Goal: Task Accomplishment & Management: Use online tool/utility

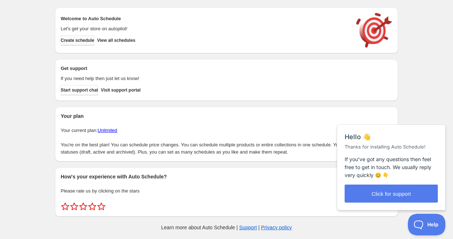
click at [94, 40] on span "Create schedule" at bounding box center [78, 41] width 34 height 6
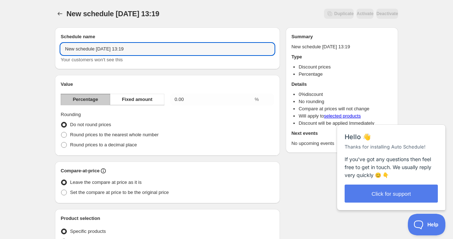
drag, startPoint x: 153, startPoint y: 52, endPoint x: 52, endPoint y: 34, distance: 102.6
click at [152, 51] on input "[DATE] - 25% Off RUGS" at bounding box center [167, 49] width 213 height 12
type input "[DATE] - 25% Off RUGS"
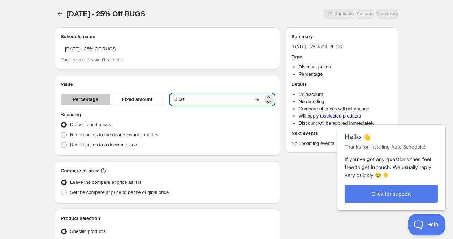
click at [191, 100] on input "0.00" at bounding box center [211, 100] width 83 height 12
drag, startPoint x: 191, startPoint y: 100, endPoint x: 165, endPoint y: 92, distance: 27.2
click at [165, 92] on div "Value Percentage Fixed amount 0.00 % Rounding Do not round prices Round prices …" at bounding box center [167, 115] width 213 height 69
type input "25"
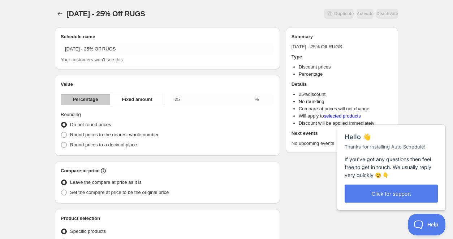
click at [144, 82] on h2 "Value" at bounding box center [167, 84] width 213 height 7
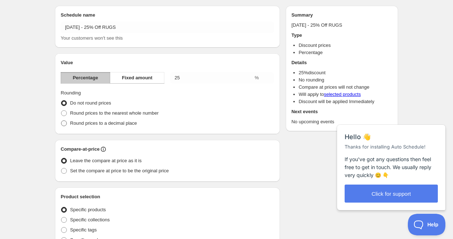
click at [63, 123] on span at bounding box center [64, 124] width 6 height 6
click at [61, 121] on input "Round prices to a decimal place" at bounding box center [61, 121] width 0 height 0
radio input "true"
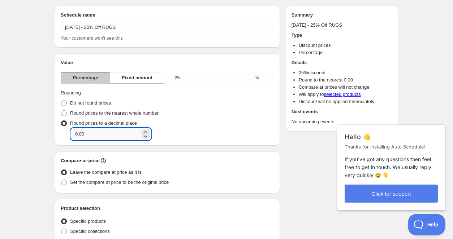
click at [115, 132] on input "0.00" at bounding box center [105, 135] width 69 height 12
click at [142, 138] on icon at bounding box center [145, 136] width 7 height 7
click at [142, 134] on icon at bounding box center [145, 136] width 7 height 7
click at [142, 130] on icon at bounding box center [145, 132] width 7 height 7
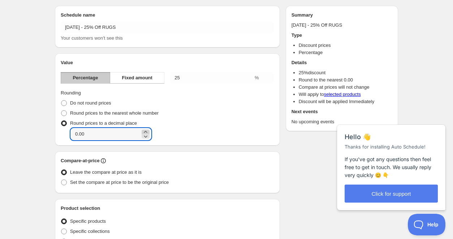
click at [142, 130] on icon at bounding box center [145, 132] width 7 height 7
type input "0.99"
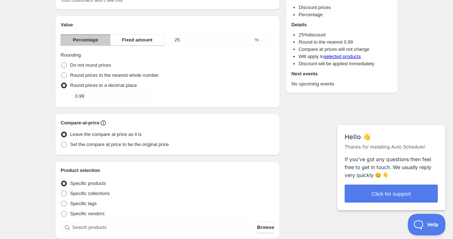
scroll to position [93, 0]
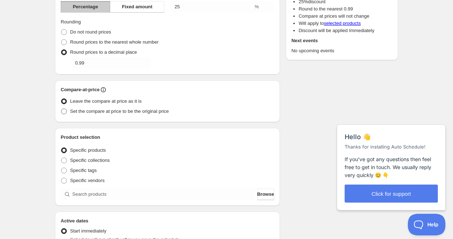
click at [62, 112] on span at bounding box center [64, 112] width 6 height 6
click at [61, 109] on input "Set the compare at price to be the original price" at bounding box center [61, 109] width 0 height 0
radio input "true"
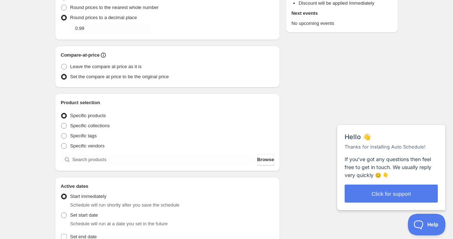
scroll to position [148, 0]
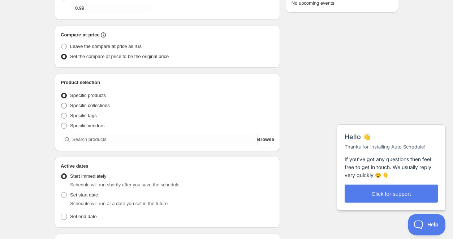
click at [65, 105] on span at bounding box center [64, 106] width 6 height 6
click at [61, 103] on input "Specific collections" at bounding box center [61, 103] width 0 height 0
radio input "true"
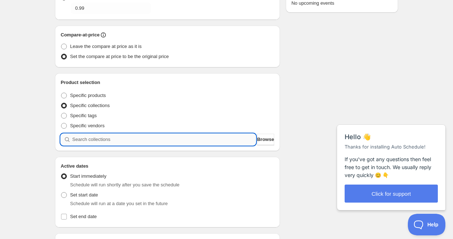
click at [90, 138] on input "search" at bounding box center [163, 140] width 183 height 12
type input "r"
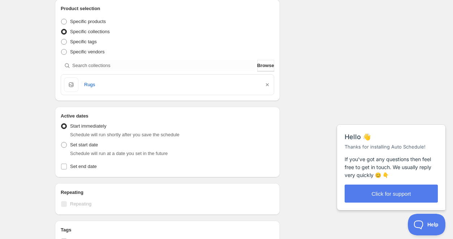
scroll to position [229, 0]
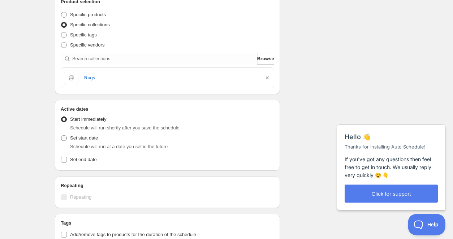
click at [64, 139] on span at bounding box center [64, 138] width 6 height 6
click at [61, 136] on input "Set start date" at bounding box center [61, 135] width 0 height 0
radio input "true"
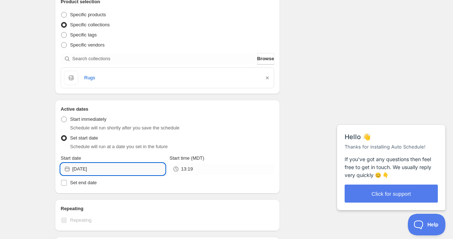
click at [125, 172] on input "[DATE]" at bounding box center [118, 170] width 93 height 12
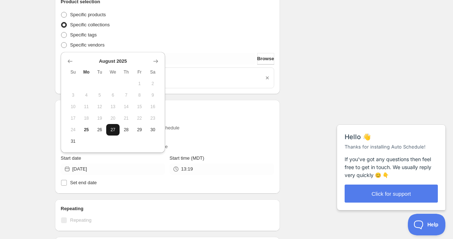
click at [115, 129] on span "27" at bounding box center [113, 130] width 8 height 6
type input "[DATE]"
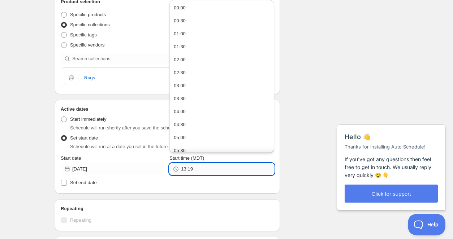
click at [203, 168] on input "13:19" at bounding box center [227, 170] width 93 height 12
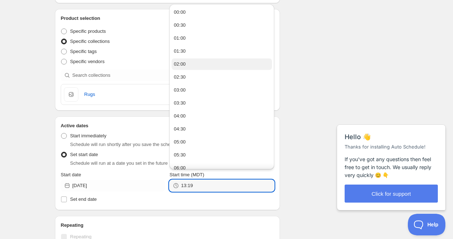
scroll to position [210, 0]
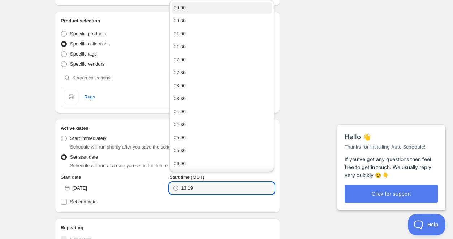
click at [199, 6] on button "00:00" at bounding box center [222, 8] width 100 height 12
type input "00:00"
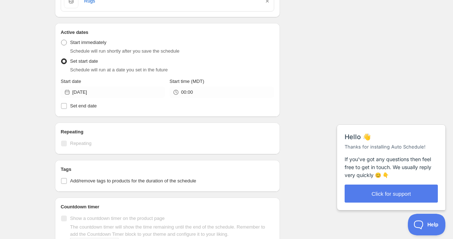
scroll to position [310, 0]
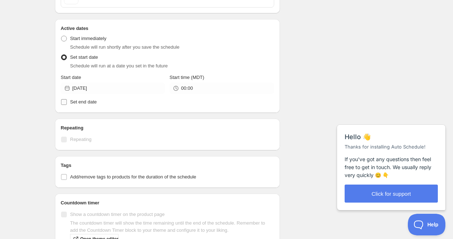
click at [64, 103] on input "Set end date" at bounding box center [64, 102] width 6 height 6
checkbox input "true"
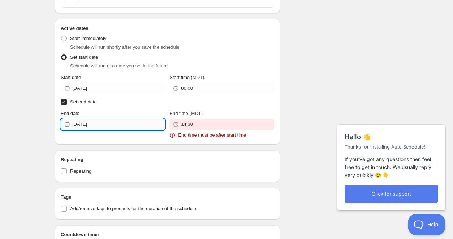
click at [100, 124] on input "[DATE]" at bounding box center [118, 125] width 93 height 12
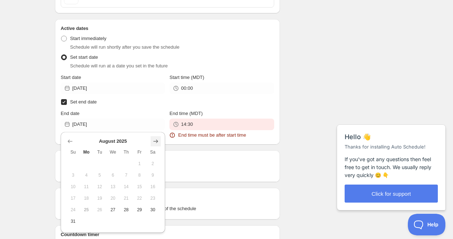
click at [154, 143] on icon "Show next month, September 2025" at bounding box center [155, 141] width 7 height 7
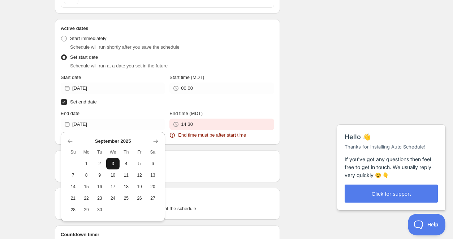
click at [113, 161] on span "3" at bounding box center [113, 164] width 8 height 6
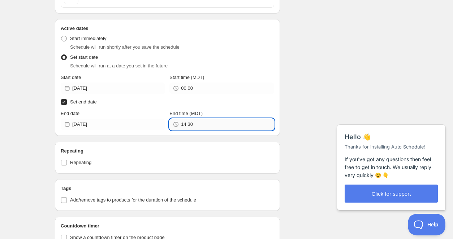
click at [201, 126] on input "14:30" at bounding box center [227, 125] width 93 height 12
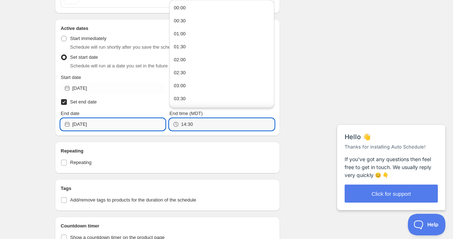
click at [134, 129] on input "2025-09-03" at bounding box center [118, 125] width 93 height 12
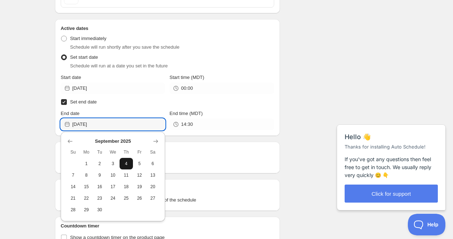
click at [131, 164] on button "4" at bounding box center [126, 164] width 13 height 12
type input "[DATE]"
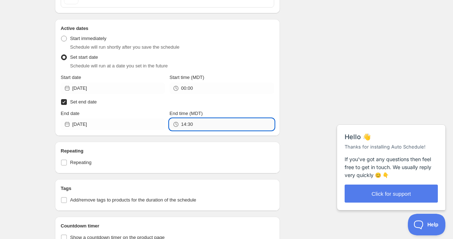
click at [212, 125] on input "14:30" at bounding box center [227, 125] width 93 height 12
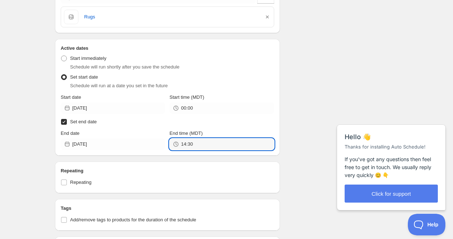
scroll to position [305, 0]
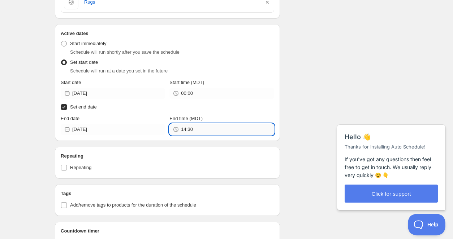
click at [212, 129] on input "14:30" at bounding box center [227, 130] width 93 height 12
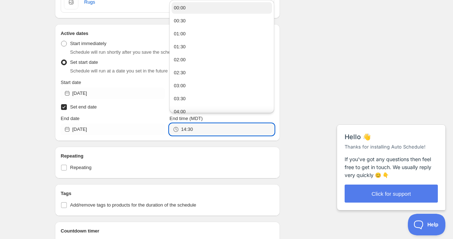
click at [202, 2] on button "00:00" at bounding box center [222, 8] width 100 height 12
type input "00:00"
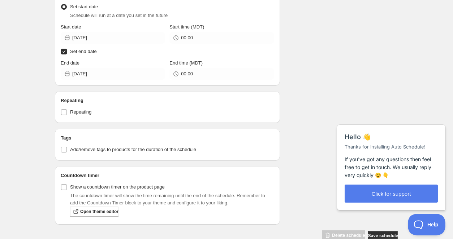
scroll to position [376, 0]
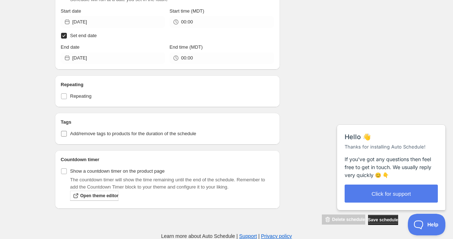
click at [65, 133] on input "Add/remove tags to products for the duration of the schedule" at bounding box center [64, 134] width 6 height 6
checkbox input "true"
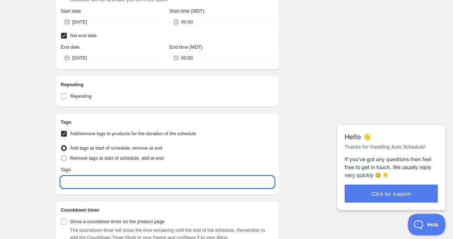
click at [84, 181] on input "text" at bounding box center [167, 183] width 213 height 12
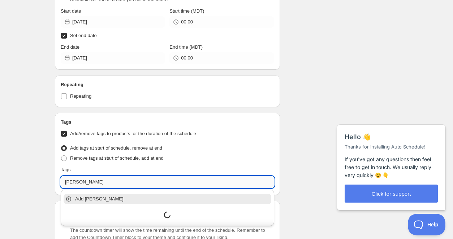
type input "Sale"
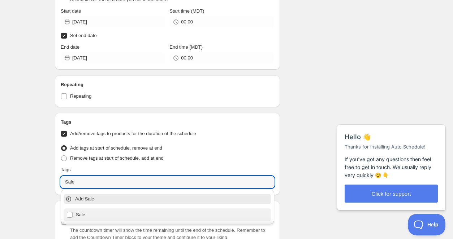
click at [71, 215] on div "Sale" at bounding box center [167, 215] width 202 height 10
checkbox input "true"
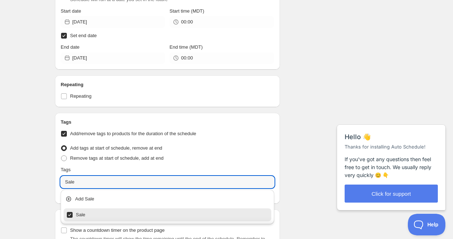
type input "Sale"
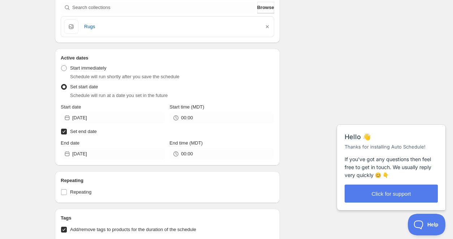
scroll to position [435, 0]
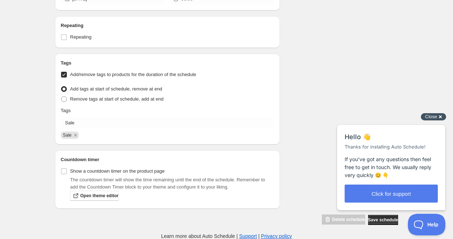
click at [432, 117] on span "Close" at bounding box center [431, 116] width 12 height 5
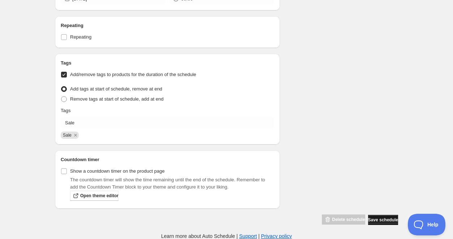
click at [378, 221] on span "Save schedule" at bounding box center [383, 220] width 30 height 6
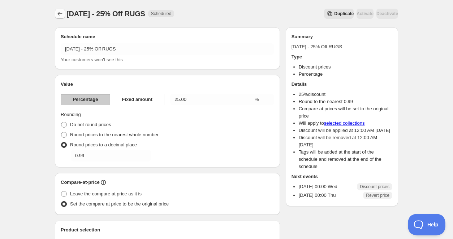
click at [61, 14] on icon "Schedules" at bounding box center [59, 13] width 7 height 7
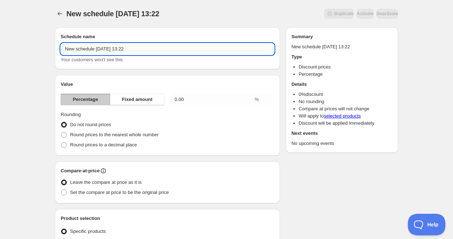
click at [98, 51] on input "New schedule Aug 25 2025 13:22" at bounding box center [167, 49] width 213 height 12
type input "[DATE] - 20% Off Surya Furniture"
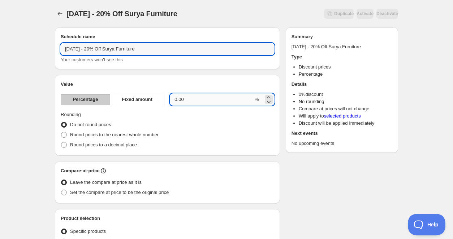
click at [178, 96] on input "0.00" at bounding box center [211, 100] width 83 height 12
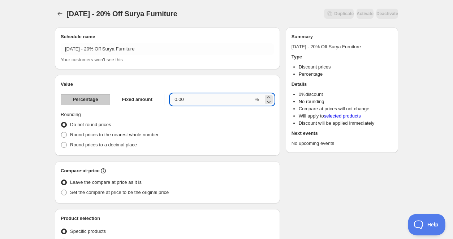
click at [178, 96] on input "0.00" at bounding box center [211, 100] width 83 height 12
type input "20"
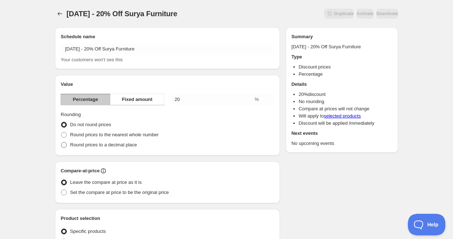
click at [64, 147] on span at bounding box center [64, 145] width 6 height 6
click at [61, 143] on input "Round prices to a decimal place" at bounding box center [61, 142] width 0 height 0
radio input "true"
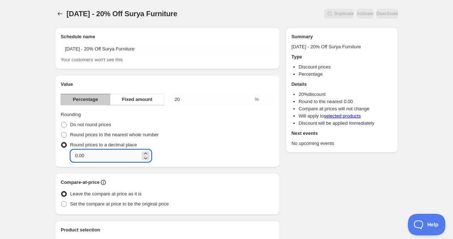
click at [89, 157] on input "0.00" at bounding box center [105, 156] width 69 height 12
type input "0.99"
click at [183, 152] on div "Decimal place 0.99" at bounding box center [172, 156] width 203 height 12
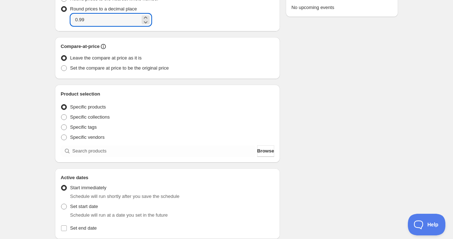
scroll to position [137, 0]
click at [64, 68] on span at bounding box center [64, 68] width 6 height 6
click at [61, 65] on input "Set the compare at price to be the original price" at bounding box center [61, 65] width 0 height 0
radio input "true"
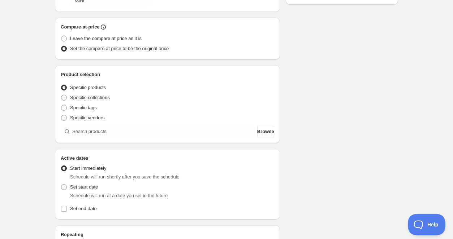
scroll to position [159, 0]
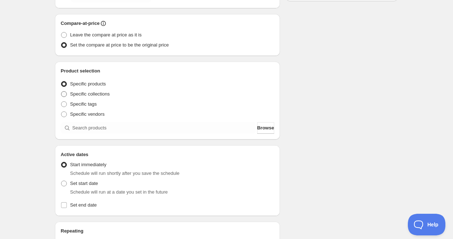
click at [64, 94] on span at bounding box center [64, 94] width 6 height 6
click at [61, 92] on input "Specific collections" at bounding box center [61, 91] width 0 height 0
radio input "true"
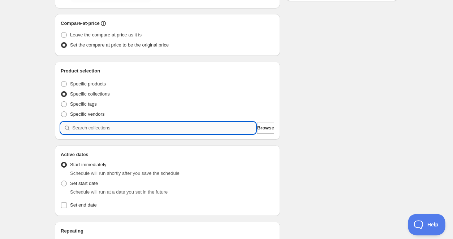
click at [82, 128] on input "search" at bounding box center [163, 128] width 183 height 12
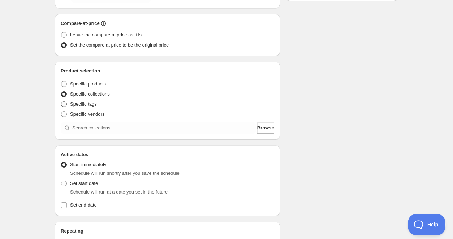
click at [64, 103] on span at bounding box center [64, 105] width 6 height 6
click at [61, 102] on input "Specific tags" at bounding box center [61, 102] width 0 height 0
radio input "true"
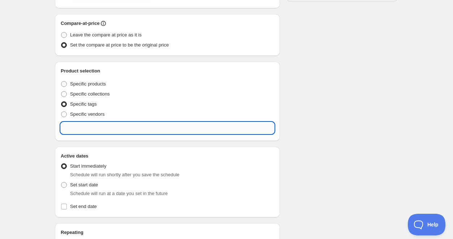
click at [85, 133] on input "text" at bounding box center [167, 128] width 213 height 12
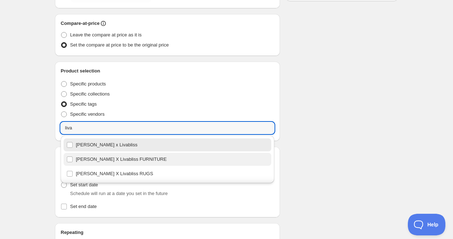
click at [100, 159] on div "[PERSON_NAME] X Livabliss FURNITURE" at bounding box center [167, 160] width 202 height 10
type input "[PERSON_NAME] X Livabliss FURNITURE"
checkbox input "true"
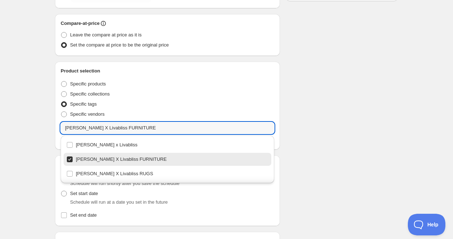
drag, startPoint x: 150, startPoint y: 130, endPoint x: 58, endPoint y: 127, distance: 91.8
click at [58, 127] on div "Product selection Entity type Specific products Specific collections Specific t…" at bounding box center [167, 106] width 225 height 88
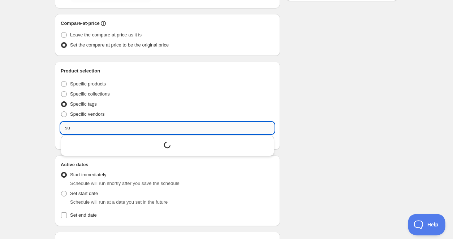
type input "s"
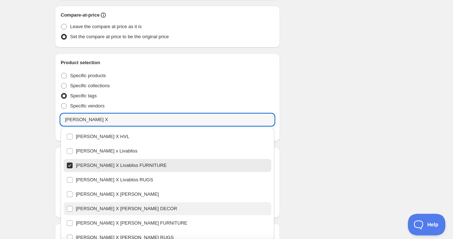
scroll to position [170, 0]
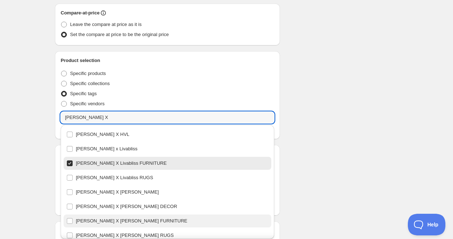
click at [139, 218] on div "[PERSON_NAME] X [PERSON_NAME] FURNITURE" at bounding box center [167, 221] width 202 height 10
type input "[PERSON_NAME] X [PERSON_NAME] FURNITURE"
checkbox input "true"
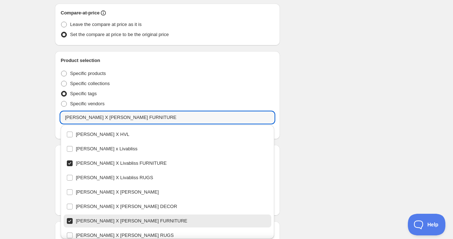
type input "[PERSON_NAME] X [PERSON_NAME] FURNITURE"
click at [338, 99] on div "Schedule name Labor Day 2025 - 20% Off Surya Furniture Your customers won't see…" at bounding box center [223, 112] width 349 height 520
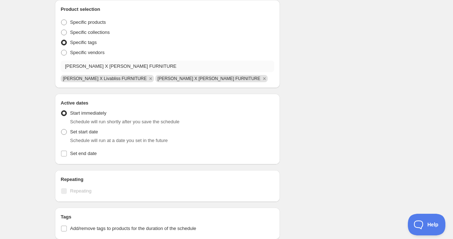
scroll to position [226, 0]
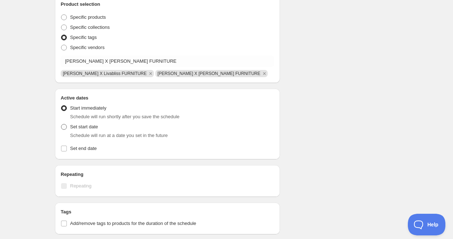
click at [64, 129] on span at bounding box center [64, 127] width 6 height 6
click at [61, 125] on input "Set start date" at bounding box center [61, 124] width 0 height 0
radio input "true"
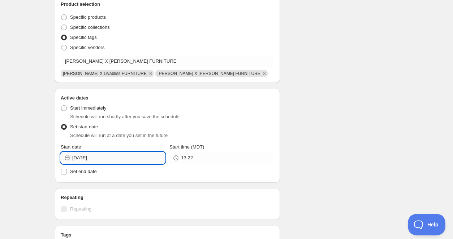
click at [133, 157] on input "[DATE]" at bounding box center [118, 158] width 93 height 12
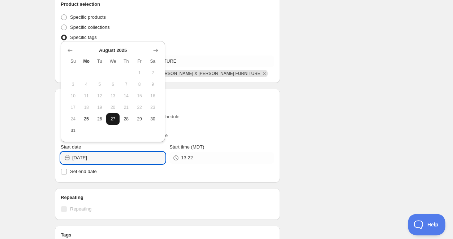
click at [116, 118] on span "27" at bounding box center [113, 119] width 8 height 6
type input "[DATE]"
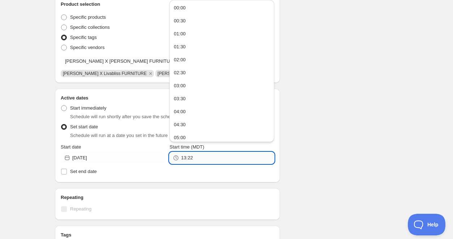
click at [225, 162] on input "13:22" at bounding box center [227, 158] width 93 height 12
click at [200, 8] on button "00:00" at bounding box center [222, 8] width 100 height 12
type input "00:00"
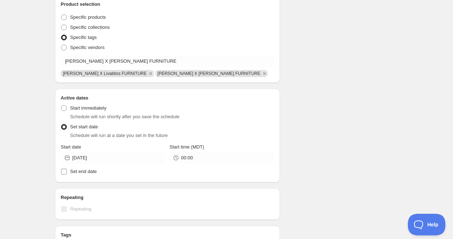
click at [91, 172] on span "Set end date" at bounding box center [83, 171] width 27 height 5
click at [67, 172] on input "Set end date" at bounding box center [64, 172] width 6 height 6
checkbox input "true"
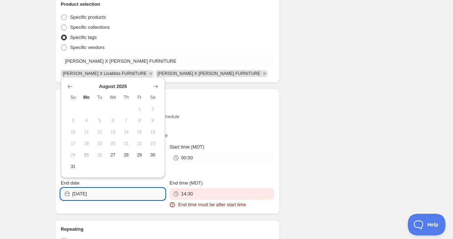
click at [112, 197] on input "[DATE]" at bounding box center [118, 195] width 93 height 12
click at [157, 87] on icon "Show next month, September 2025" at bounding box center [155, 86] width 7 height 7
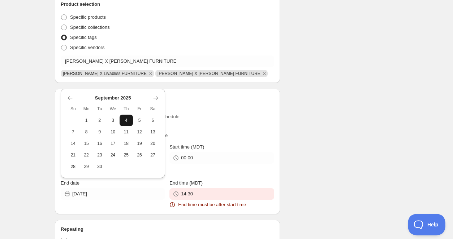
click at [125, 120] on span "4" at bounding box center [126, 121] width 8 height 6
type input "[DATE]"
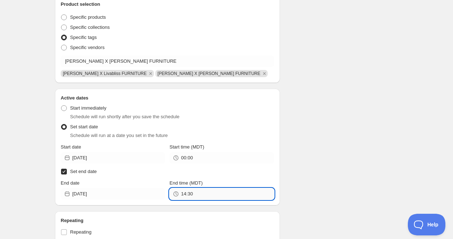
click at [207, 197] on input "14:30" at bounding box center [227, 195] width 93 height 12
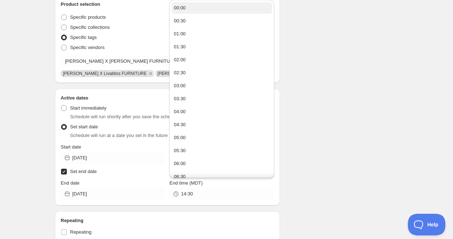
click at [196, 3] on button "00:00" at bounding box center [222, 8] width 100 height 12
type input "00:00"
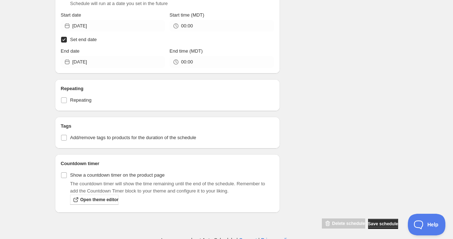
scroll to position [362, 0]
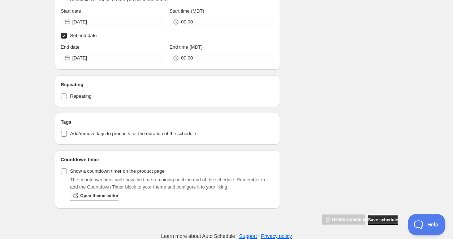
click at [64, 135] on input "Add/remove tags to products for the duration of the schedule" at bounding box center [64, 134] width 6 height 6
checkbox input "true"
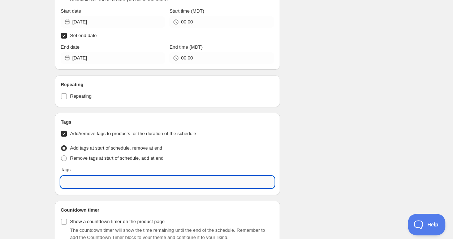
click at [81, 182] on input "text" at bounding box center [167, 183] width 213 height 12
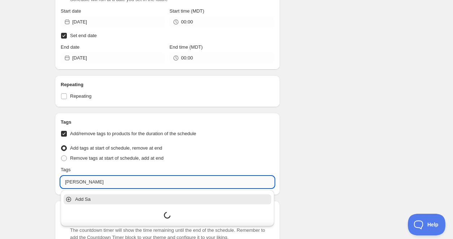
type input "Sale"
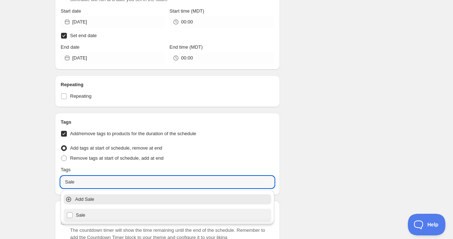
click at [85, 215] on div "Sale" at bounding box center [167, 216] width 202 height 10
checkbox input "true"
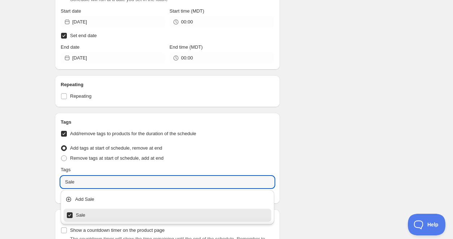
type input "Sale"
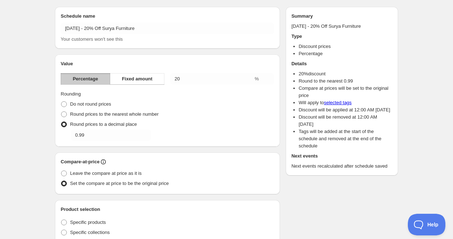
scroll to position [0, 0]
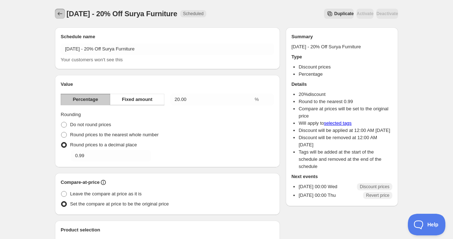
click at [57, 15] on icon "Schedules" at bounding box center [59, 13] width 7 height 7
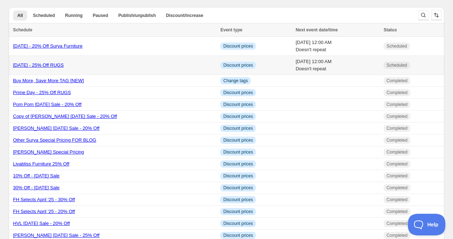
click at [64, 66] on link "[DATE] - 25% Off RUGS" at bounding box center [38, 64] width 51 height 5
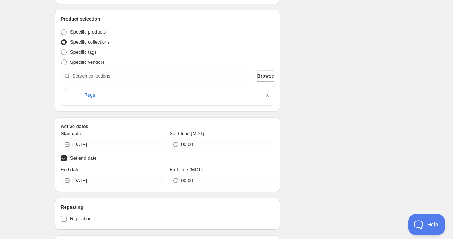
scroll to position [202, 0]
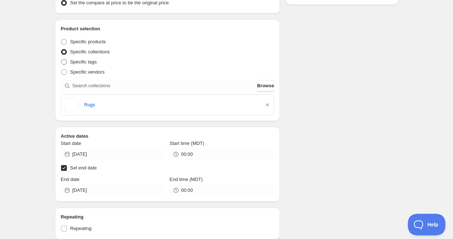
click at [66, 62] on span at bounding box center [64, 62] width 6 height 6
click at [61, 60] on input "Specific tags" at bounding box center [61, 59] width 0 height 0
radio input "true"
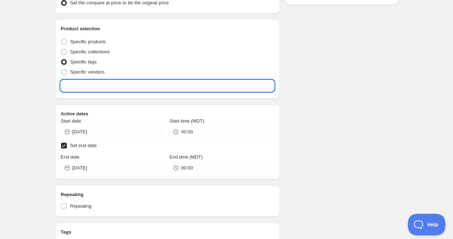
click at [142, 88] on input "text" at bounding box center [167, 86] width 213 height 12
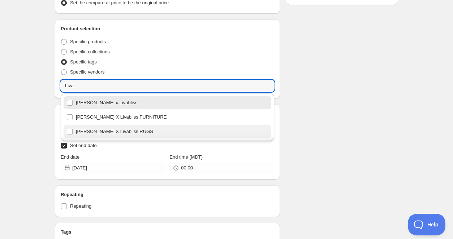
click at [136, 127] on div "[PERSON_NAME] X Livabliss RUGS" at bounding box center [167, 132] width 202 height 10
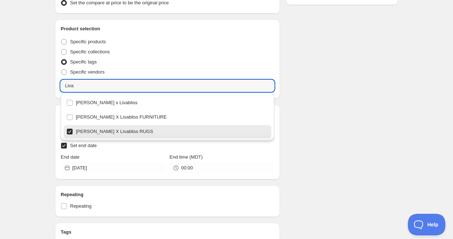
type input "[PERSON_NAME] X Livabliss RUGS"
checkbox input "true"
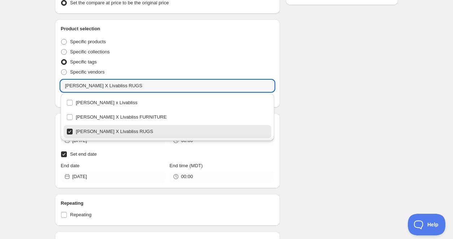
drag, startPoint x: 141, startPoint y: 88, endPoint x: 60, endPoint y: 87, distance: 80.6
click at [60, 87] on div "Product selection Entity type Specific products Specific collections Specific t…" at bounding box center [167, 64] width 225 height 88
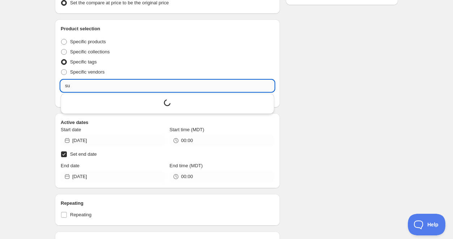
type input "s"
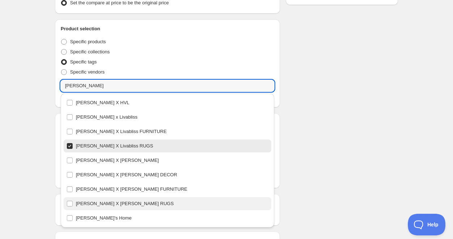
click at [120, 202] on div "[PERSON_NAME] X [PERSON_NAME] RUGS" at bounding box center [167, 204] width 202 height 10
type input "[PERSON_NAME] X [PERSON_NAME] RUGS"
checkbox input "true"
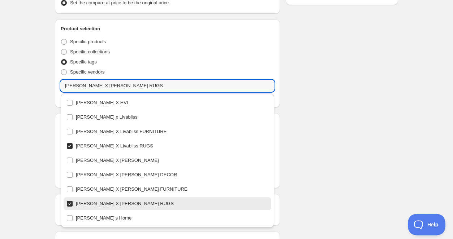
type input "[PERSON_NAME] X [PERSON_NAME] RUGS"
click at [322, 90] on div "Schedule name Labor Day 2025 - 25% Off RUGS Your customers won't see this Value…" at bounding box center [223, 112] width 349 height 584
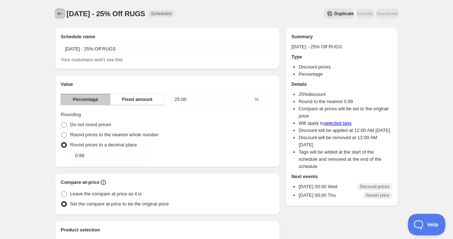
click at [63, 14] on icon "Schedules" at bounding box center [59, 13] width 7 height 7
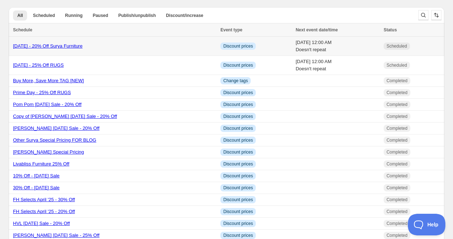
click at [82, 47] on link "[DATE] - 20% Off Surya Furniture" at bounding box center [47, 45] width 69 height 5
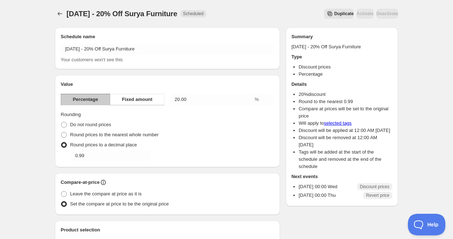
click at [334, 16] on span "Duplicate" at bounding box center [344, 14] width 20 height 6
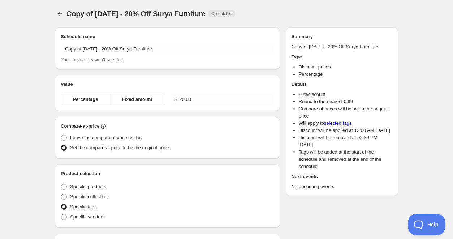
radio input "true"
checkbox input "true"
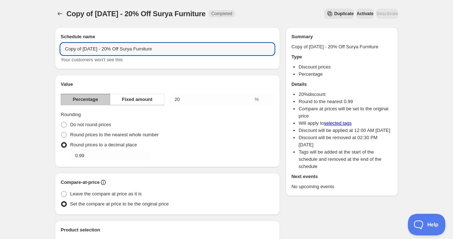
drag, startPoint x: 84, startPoint y: 51, endPoint x: 59, endPoint y: 47, distance: 25.7
click at [59, 47] on div "Schedule name Copy of Labor Day 2025 - 20% Off Surya Furniture Your customers w…" at bounding box center [167, 48] width 225 height 42
drag, startPoint x: 161, startPoint y: 49, endPoint x: 126, endPoint y: 52, distance: 35.1
click at [126, 52] on input "[DATE] - 20% Off Surya Furniture" at bounding box center [167, 49] width 213 height 12
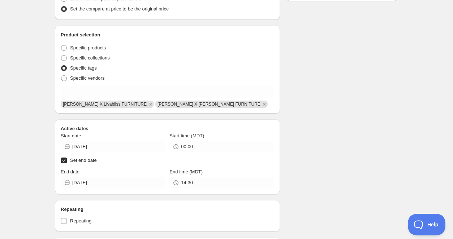
scroll to position [203, 0]
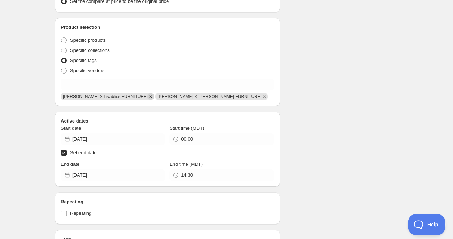
type input "Labor Day 2025 - 20% Off NOIR"
click at [149, 96] on icon "Remove Becki Owens X Livabliss FURNITURE" at bounding box center [150, 96] width 3 height 3
click at [168, 98] on icon "Remove Becki Owens X Surya FURNITURE" at bounding box center [169, 96] width 3 height 3
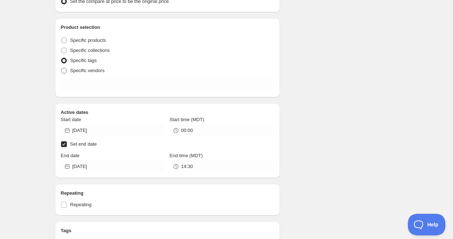
click at [64, 72] on span at bounding box center [64, 71] width 6 height 6
click at [61, 68] on input "Specific vendors" at bounding box center [61, 68] width 0 height 0
radio input "true"
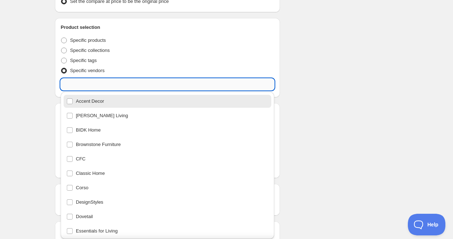
click at [98, 86] on input "text" at bounding box center [167, 85] width 213 height 12
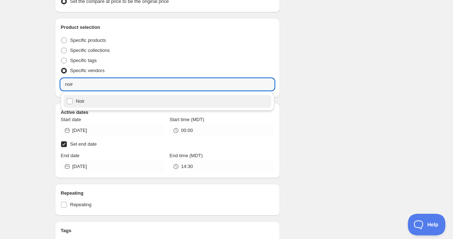
click at [68, 102] on div "Noir" at bounding box center [167, 101] width 202 height 10
type input "Noir"
checkbox input "true"
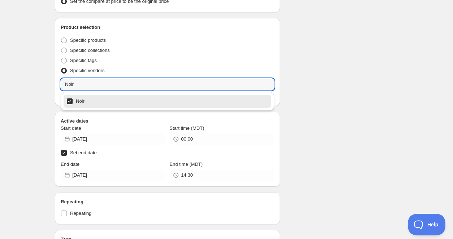
type input "Noir"
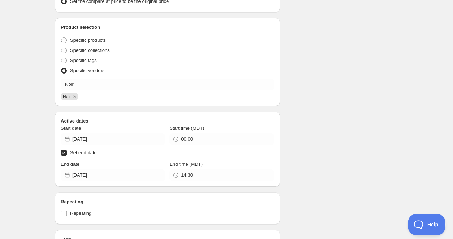
click at [331, 119] on div "Schedule name Labor Day 2025 - 20% Off NOIR Your customers won't see this Value…" at bounding box center [223, 111] width 349 height 584
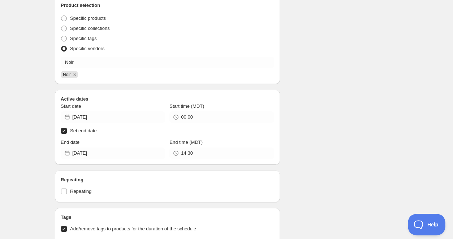
scroll to position [227, 0]
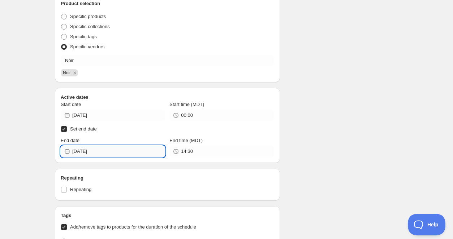
click at [151, 154] on input "[DATE]" at bounding box center [118, 152] width 93 height 12
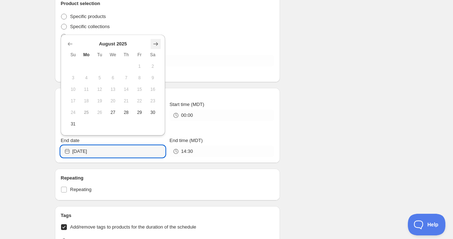
click at [154, 45] on icon "Show next month, September 2025" at bounding box center [155, 43] width 7 height 7
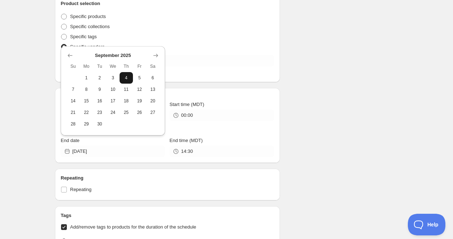
click at [126, 78] on span "4" at bounding box center [126, 78] width 8 height 6
type input "[DATE]"
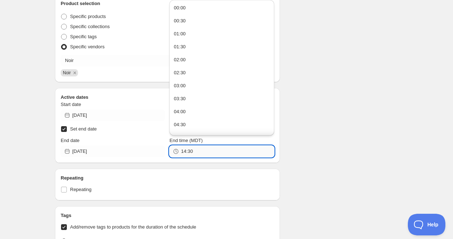
click at [223, 155] on input "14:30" at bounding box center [227, 152] width 93 height 12
click at [212, 8] on button "00:00" at bounding box center [222, 8] width 100 height 12
type input "00:00"
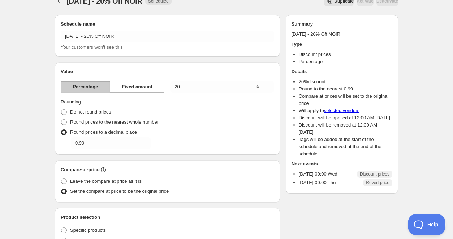
scroll to position [0, 0]
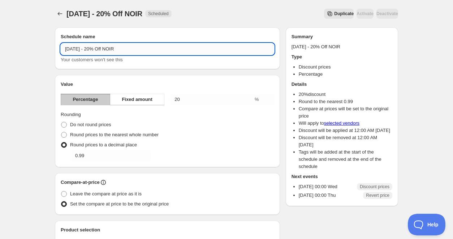
click at [148, 53] on input "Labor Day 2025 - 20% Off NOIR" at bounding box center [167, 49] width 213 height 12
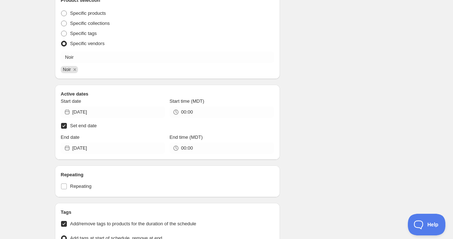
scroll to position [225, 0]
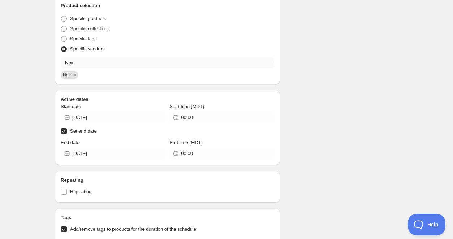
type input "Labor Day 2025 - 20% Off NOIR & HVL"
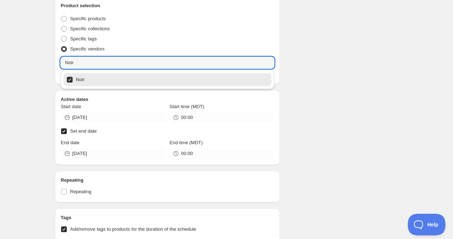
drag, startPoint x: 126, startPoint y: 64, endPoint x: 36, endPoint y: 52, distance: 91.1
click at [36, 52] on div "Labor Day 2025 - 20% Off NOIR & HVL. This page is ready Labor Day 2025 - 20% Of…" at bounding box center [226, 85] width 453 height 620
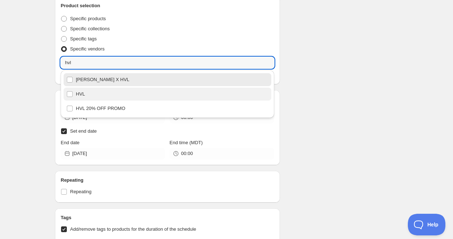
click at [98, 91] on div "HVL" at bounding box center [167, 94] width 202 height 10
type input "HVL"
checkbox input "true"
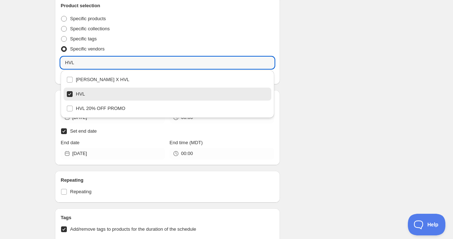
type input "HVL"
click at [316, 78] on div "Schedule name Labor Day 2025 - 20% Off NOIR & HVL Your customers won't see this…" at bounding box center [223, 89] width 349 height 584
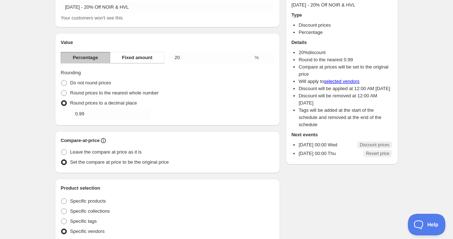
scroll to position [0, 0]
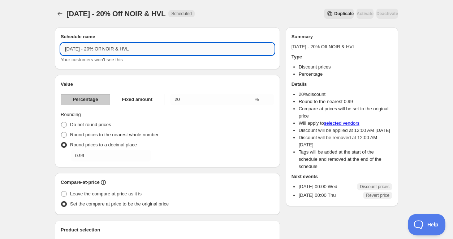
click at [168, 48] on input "Labor Day 2025 - 20% Off NOIR & HVL" at bounding box center [167, 49] width 213 height 12
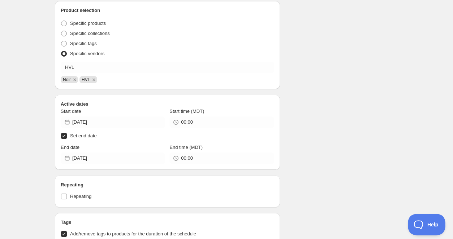
scroll to position [231, 0]
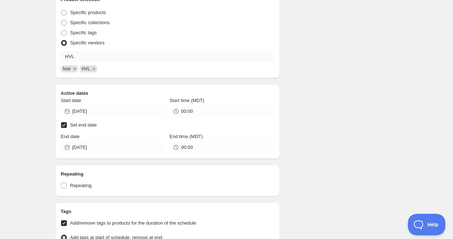
type input "Labor Day 2025 - 20% Off NOIR & HVL & CFC"
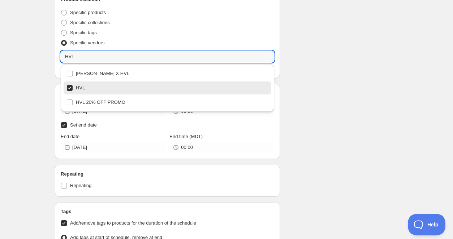
drag, startPoint x: 82, startPoint y: 56, endPoint x: 50, endPoint y: 53, distance: 32.3
click at [50, 53] on div "Schedule name Labor Day 2025 - 20% Off NOIR & HVL & CFC Your customers won't se…" at bounding box center [223, 83] width 349 height 584
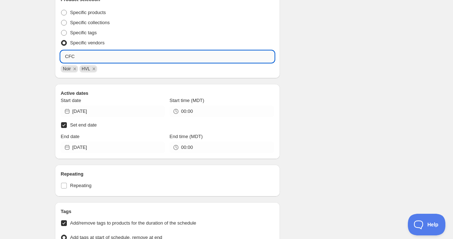
type input "CFC"
click at [108, 71] on div "Noir HVL" at bounding box center [166, 68] width 215 height 9
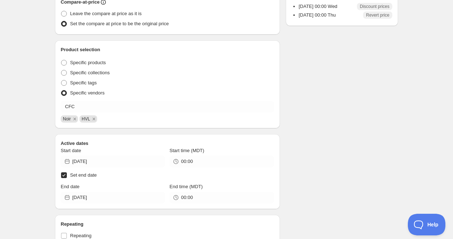
scroll to position [180, 0]
click at [103, 100] on div "Product selection Entity type Specific products Specific collections Specific t…" at bounding box center [167, 85] width 213 height 77
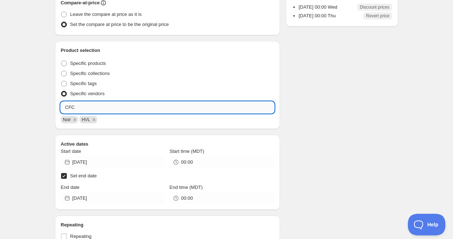
click at [102, 102] on input "CFC" at bounding box center [167, 108] width 213 height 12
click at [88, 109] on input "CFC" at bounding box center [167, 108] width 213 height 12
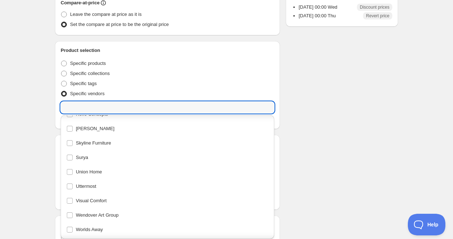
scroll to position [0, 0]
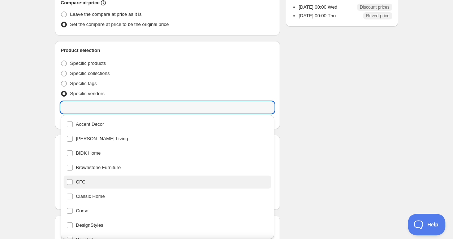
click at [70, 180] on div "CFC" at bounding box center [167, 182] width 202 height 10
type input "CFC"
checkbox input "true"
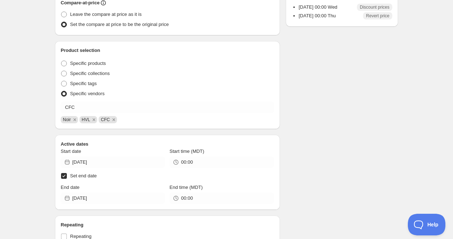
click at [31, 126] on div "Labor Day 2025 - 20% Off NOIR & HVL & CFC. This page is ready Labor Day 2025 - …" at bounding box center [226, 130] width 453 height 620
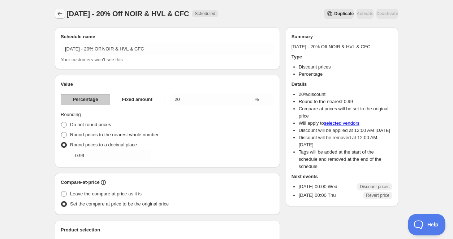
click at [62, 13] on icon "Schedules" at bounding box center [59, 13] width 7 height 7
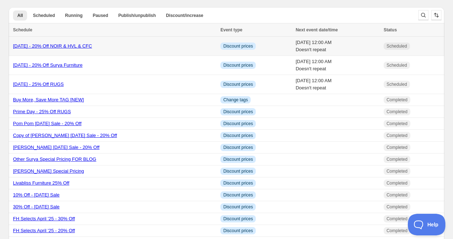
click at [92, 47] on link "Labor Day 2025 - 20% Off NOIR & HVL & CFC" at bounding box center [52, 45] width 79 height 5
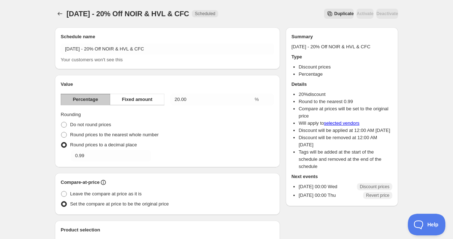
click at [334, 16] on span "Duplicate" at bounding box center [344, 14] width 20 height 6
click at [334, 12] on span "Duplicate" at bounding box center [344, 14] width 20 height 6
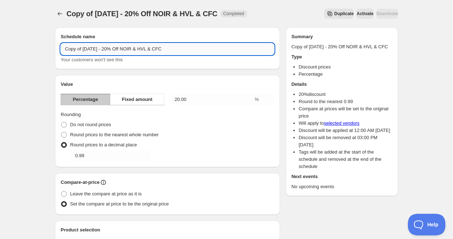
drag, startPoint x: 194, startPoint y: 51, endPoint x: 125, endPoint y: 51, distance: 69.0
click at [125, 51] on input "Copy of Labor Day 2025 - 20% Off NOIR & HVL & CFC" at bounding box center [167, 49] width 213 height 12
drag, startPoint x: 84, startPoint y: 50, endPoint x: 54, endPoint y: 48, distance: 30.0
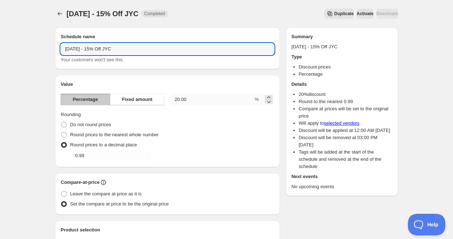
type input "[DATE] - 15% Off JYC"
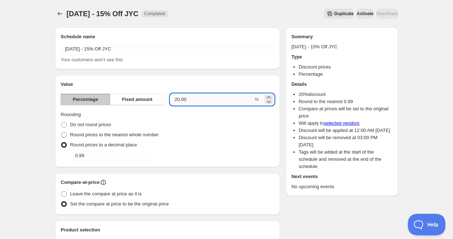
click at [186, 100] on input "20.00" at bounding box center [211, 100] width 83 height 12
click at [178, 101] on input "20.00" at bounding box center [211, 100] width 83 height 12
click at [180, 101] on input "20.00" at bounding box center [211, 100] width 83 height 12
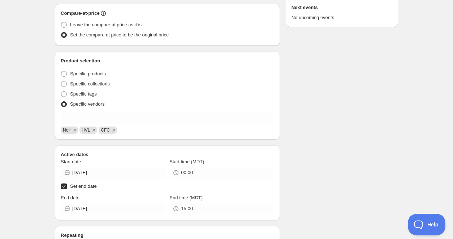
scroll to position [171, 0]
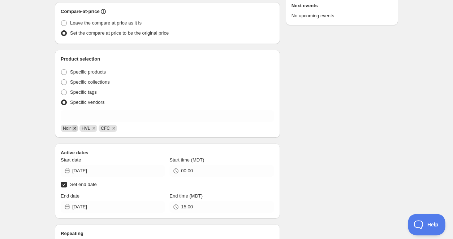
type input "15.00"
click at [77, 129] on icon "Remove Noir" at bounding box center [75, 128] width 7 height 7
click at [77, 129] on icon "Remove HVL" at bounding box center [75, 128] width 7 height 7
click at [75, 129] on icon "Remove CFC" at bounding box center [76, 128] width 7 height 7
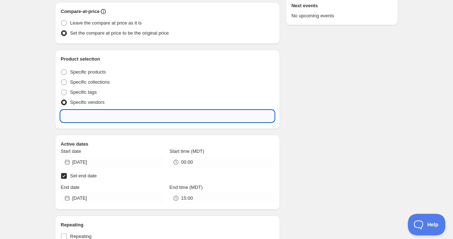
click at [75, 119] on input "text" at bounding box center [167, 117] width 213 height 12
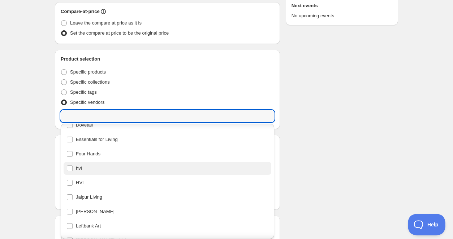
scroll to position [126, 0]
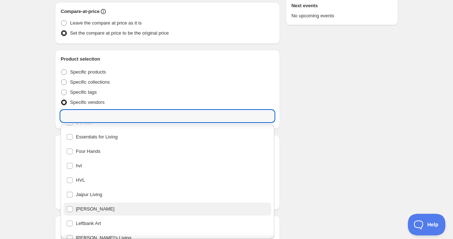
click at [68, 208] on div "[PERSON_NAME]" at bounding box center [167, 209] width 202 height 10
type input "[PERSON_NAME]"
checkbox input "true"
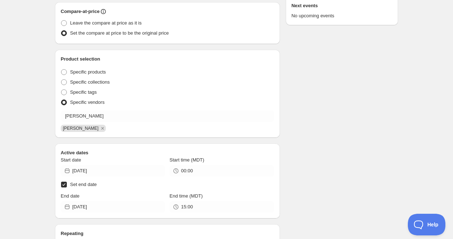
click at [33, 167] on div "Labor Day 2025 - 15% Off JYC. This page is ready Labor Day 2025 - 15% Off JYC C…" at bounding box center [226, 139] width 453 height 620
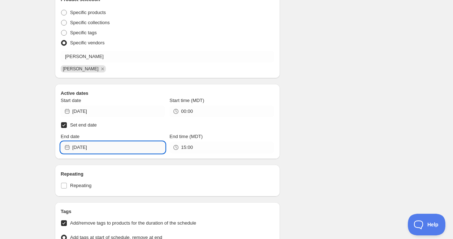
click at [154, 151] on input "[DATE]" at bounding box center [118, 148] width 93 height 12
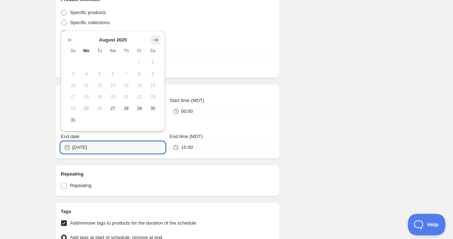
click at [155, 40] on icon "Show next month, September 2025" at bounding box center [155, 39] width 7 height 7
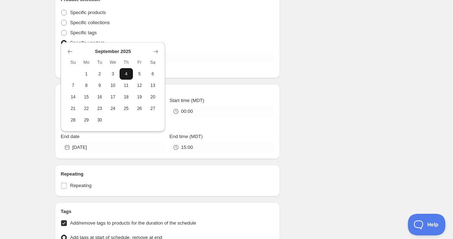
click at [123, 75] on span "4" at bounding box center [126, 74] width 8 height 6
type input "[DATE]"
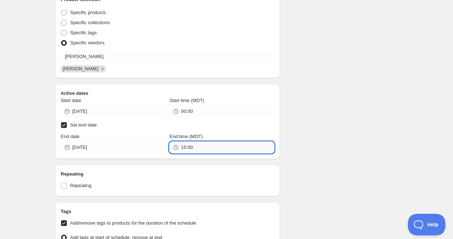
click at [199, 148] on input "15:00" at bounding box center [227, 148] width 93 height 12
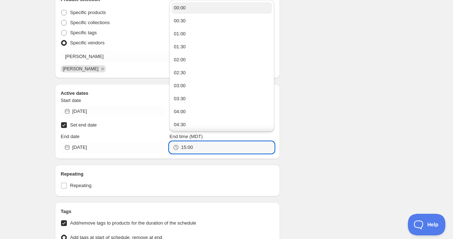
click at [200, 12] on button "00:00" at bounding box center [222, 8] width 100 height 12
type input "00:00"
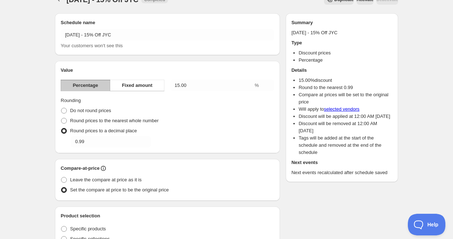
scroll to position [0, 0]
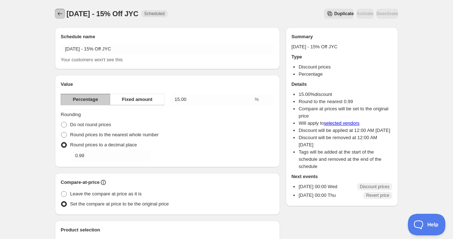
click at [61, 16] on icon "Schedules" at bounding box center [59, 13] width 7 height 7
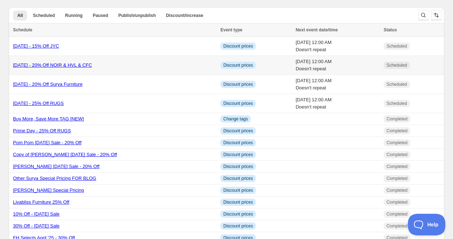
click at [72, 66] on link "Labor Day 2025 - 20% Off NOIR & HVL & CFC" at bounding box center [52, 64] width 79 height 5
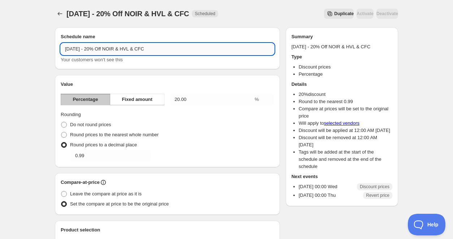
click at [178, 53] on input "Labor Day 2025 - 20% Off NOIR & HVL & CFC" at bounding box center [167, 49] width 213 height 12
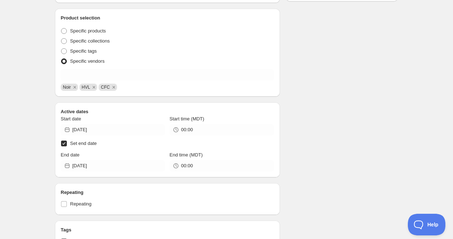
scroll to position [202, 0]
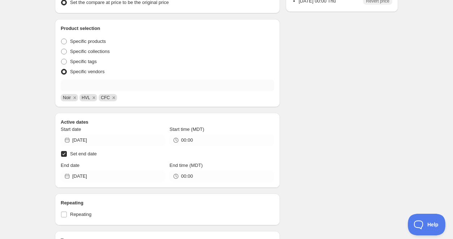
type input "Labor Day 2025 - 20% Off NOIR & HVL & CFC & PomPom"
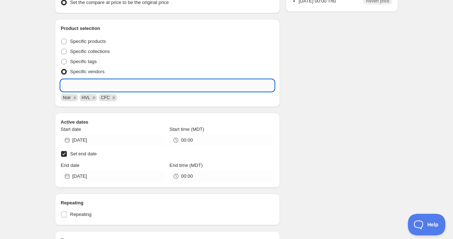
click at [142, 87] on input "text" at bounding box center [167, 86] width 213 height 12
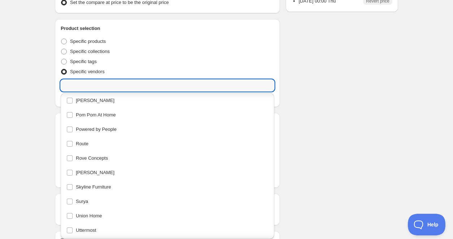
scroll to position [325, 0]
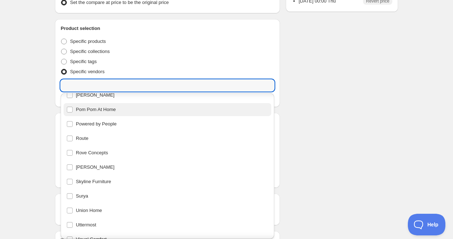
click at [69, 111] on div "Pom Pom At Home" at bounding box center [167, 110] width 202 height 10
type input "Pom Pom At Home"
checkbox input "true"
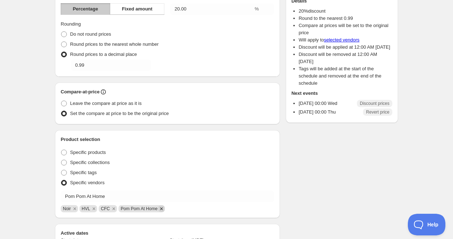
scroll to position [0, 0]
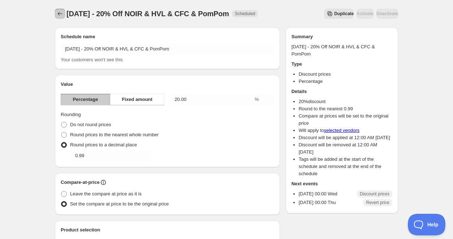
click at [57, 11] on icon "Schedules" at bounding box center [59, 13] width 7 height 7
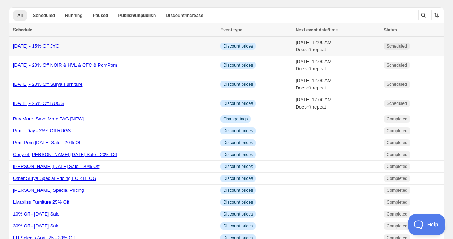
click at [59, 46] on link "[DATE] - 15% Off JYC" at bounding box center [36, 45] width 46 height 5
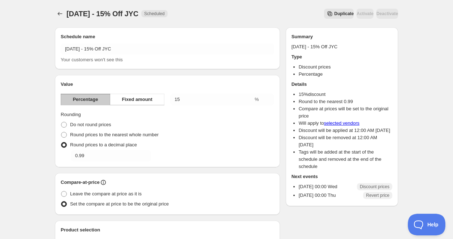
click at [334, 16] on span "Duplicate" at bounding box center [344, 14] width 20 height 6
click at [334, 12] on span "Duplicate" at bounding box center [344, 14] width 20 height 6
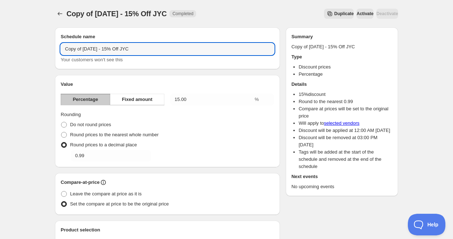
drag, startPoint x: 84, startPoint y: 51, endPoint x: 55, endPoint y: 48, distance: 29.0
click at [55, 48] on div "Schedule name Copy of Labor Day 2025 - 15% Off JYC Your customers won't see this" at bounding box center [167, 48] width 225 height 42
drag, startPoint x: 142, startPoint y: 52, endPoint x: 106, endPoint y: 52, distance: 35.8
click at [106, 52] on input "[DATE] - 15% Off JYC" at bounding box center [167, 49] width 213 height 12
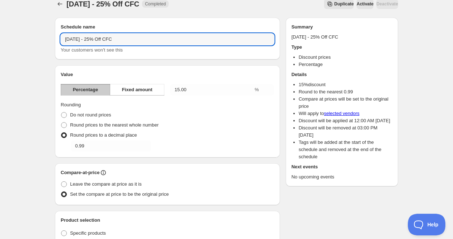
scroll to position [18, 0]
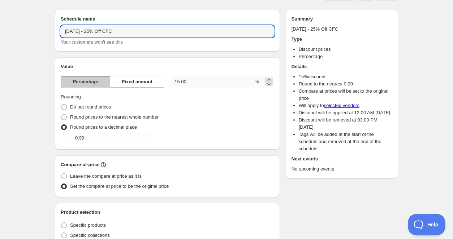
type input "[DATE] - 25% Off CFC"
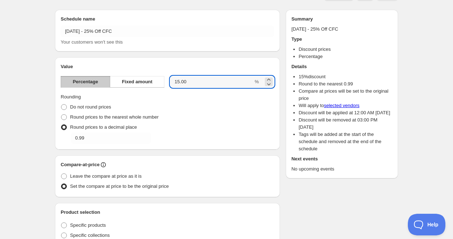
drag, startPoint x: 189, startPoint y: 82, endPoint x: 164, endPoint y: 74, distance: 25.7
click at [164, 74] on div "Value Percentage Fixed amount 15.00 % Rounding Do not round prices Round prices…" at bounding box center [167, 103] width 213 height 81
type input "25"
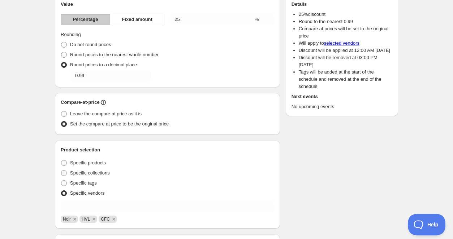
scroll to position [160, 0]
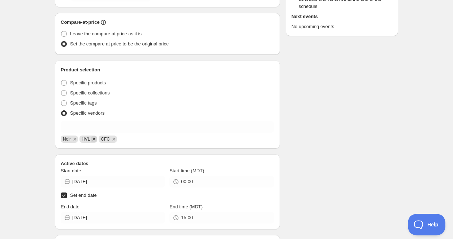
click at [95, 140] on icon "Remove HVL" at bounding box center [94, 139] width 3 height 3
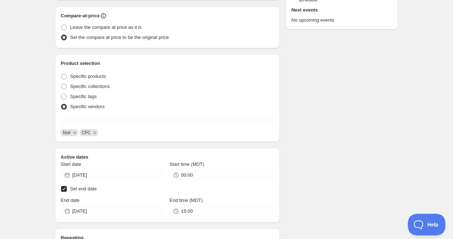
scroll to position [169, 0]
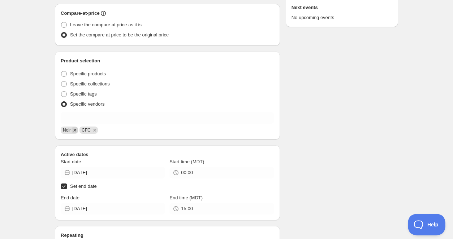
click at [75, 129] on icon "Remove Noir" at bounding box center [75, 130] width 7 height 7
click at [39, 125] on div "Labor Day 2025 - 25% Off CFC. This page is ready Labor Day 2025 - 25% Off CFC C…" at bounding box center [226, 141] width 453 height 620
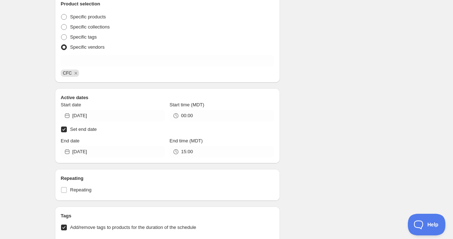
scroll to position [232, 0]
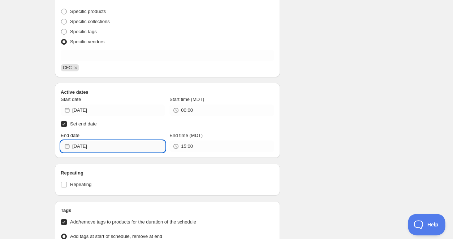
click at [126, 148] on input "[DATE]" at bounding box center [118, 147] width 93 height 12
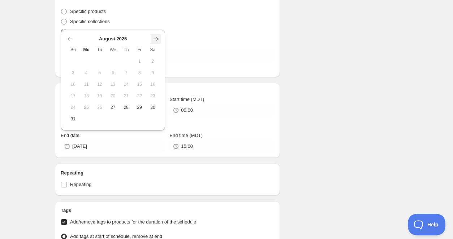
click at [154, 39] on icon "Show next month, September 2025" at bounding box center [155, 38] width 7 height 7
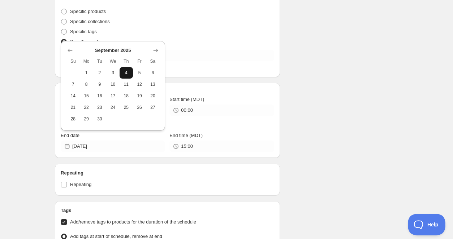
click at [124, 73] on span "4" at bounding box center [126, 73] width 8 height 6
type input "[DATE]"
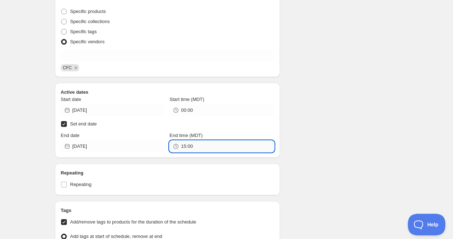
click at [201, 144] on input "15:00" at bounding box center [227, 147] width 93 height 12
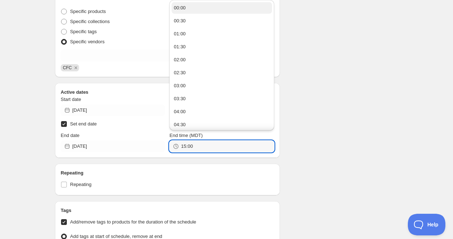
click at [189, 10] on button "00:00" at bounding box center [222, 8] width 100 height 12
type input "00:00"
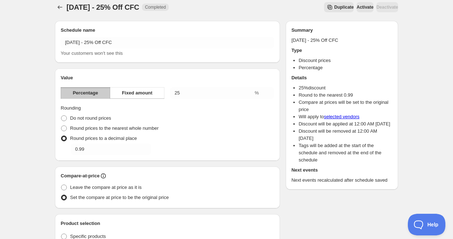
scroll to position [0, 0]
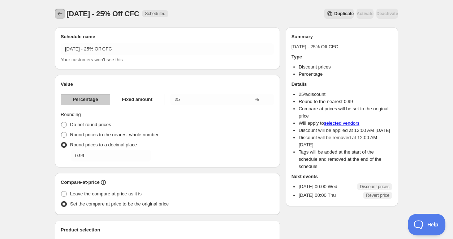
click at [57, 14] on icon "Schedules" at bounding box center [59, 13] width 7 height 7
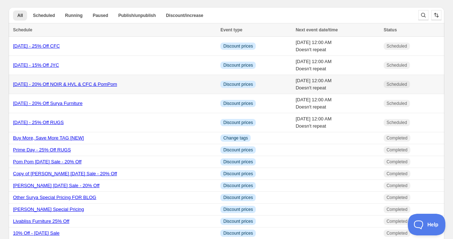
click at [107, 84] on link "Labor Day 2025 - 20% Off NOIR & HVL & CFC & PomPom" at bounding box center [65, 84] width 104 height 5
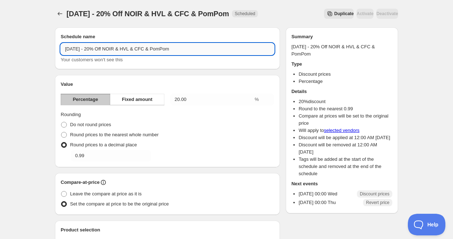
click at [166, 50] on input "Labor Day 2025 - 20% Off NOIR & HVL & CFC & PomPom" at bounding box center [167, 49] width 213 height 12
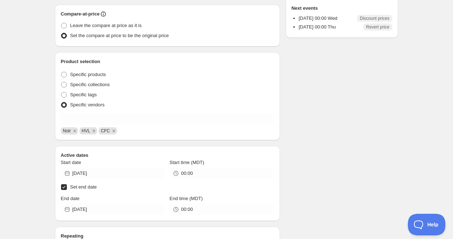
scroll to position [173, 0]
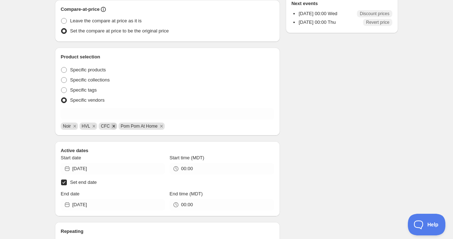
type input "[DATE] - 20% Off NOIR & HVL & PomPom"
click at [115, 127] on icon "Remove CFC" at bounding box center [113, 126] width 3 height 3
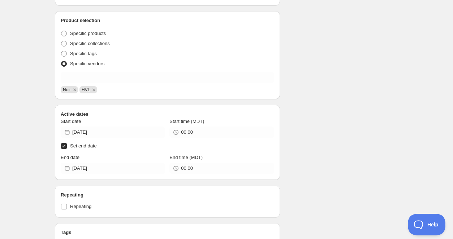
scroll to position [236, 0]
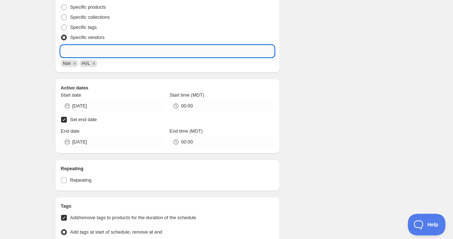
click at [140, 53] on input "text" at bounding box center [167, 52] width 213 height 12
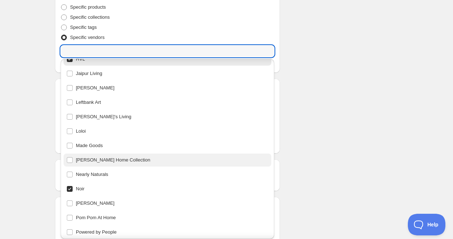
scroll to position [183, 0]
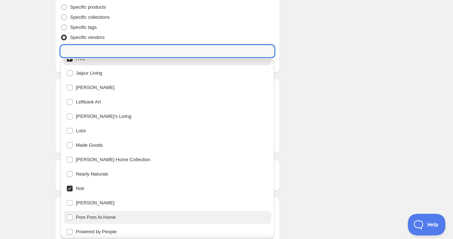
click at [70, 217] on div "Pom Pom At Home" at bounding box center [167, 218] width 202 height 10
type input "Pom Pom At Home"
checkbox input "true"
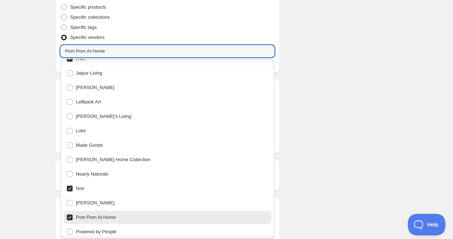
click at [311, 5] on div "Schedule name Labor Day 2025 - 20% Off NOIR & HVL & PomPom Your customers won't…" at bounding box center [223, 77] width 349 height 584
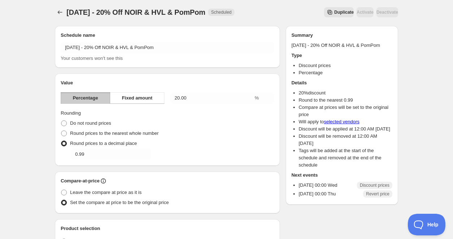
scroll to position [0, 0]
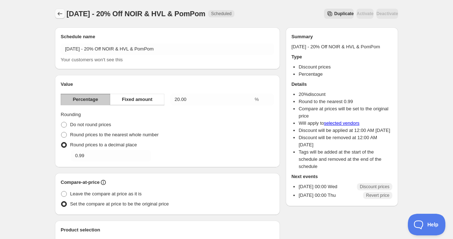
click at [61, 12] on icon "Schedules" at bounding box center [59, 13] width 7 height 7
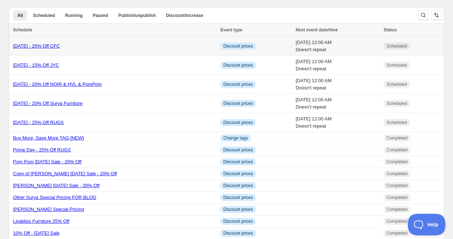
click at [60, 46] on link "[DATE] - 25% Off CFC" at bounding box center [36, 45] width 47 height 5
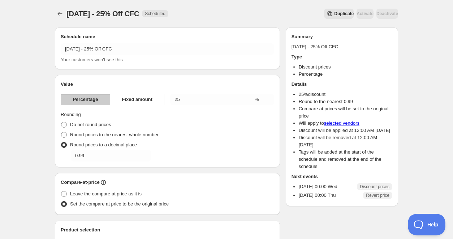
click at [334, 15] on span "Duplicate" at bounding box center [344, 14] width 20 height 6
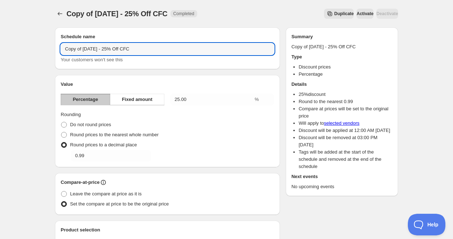
drag, startPoint x: 83, startPoint y: 50, endPoint x: 59, endPoint y: 48, distance: 24.3
click at [59, 48] on div "Schedule name Copy of Labor Day 2025 - 25% Off CFC Your customers won't see this" at bounding box center [167, 48] width 225 height 42
drag, startPoint x: 139, startPoint y: 50, endPoint x: 108, endPoint y: 50, distance: 31.1
click at [108, 50] on input "[DATE] - 25% Off CFC" at bounding box center [167, 49] width 213 height 12
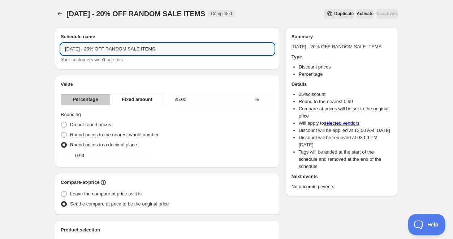
click at [105, 49] on input "Labor Day 2025 - 20% OFF RANDOM SALE ITEMS" at bounding box center [167, 49] width 213 height 12
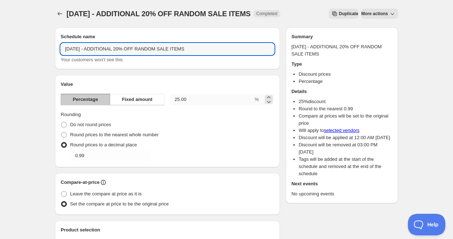
type input "[DATE] - ADDITIONAL 20% OFF RANDOM SALE ITEMS"
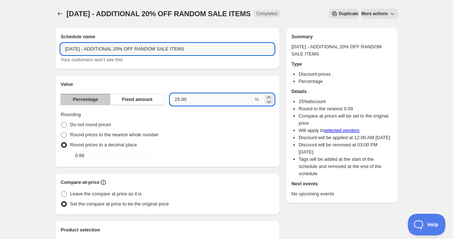
click at [189, 100] on input "25.00" at bounding box center [211, 100] width 83 height 12
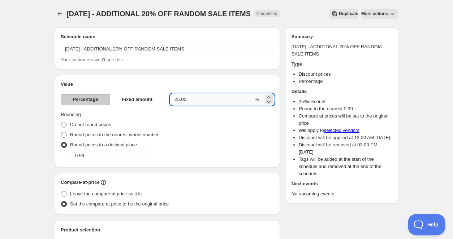
drag, startPoint x: 189, startPoint y: 100, endPoint x: 171, endPoint y: 100, distance: 17.7
click at [171, 100] on input "25.00" at bounding box center [211, 100] width 83 height 12
type input "20"
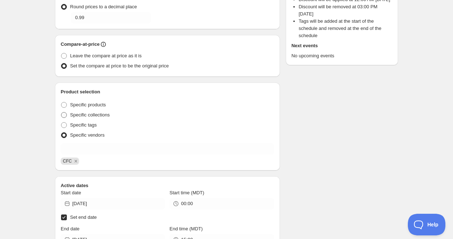
scroll to position [144, 0]
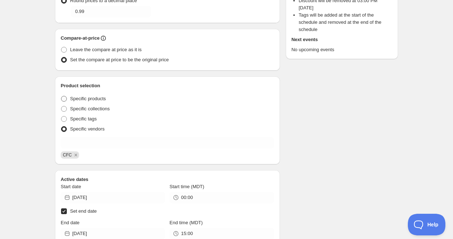
click at [64, 100] on span at bounding box center [64, 99] width 6 height 6
click at [61, 96] on input "Specific products" at bounding box center [61, 96] width 0 height 0
radio input "true"
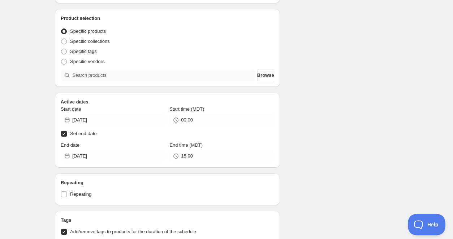
scroll to position [216, 0]
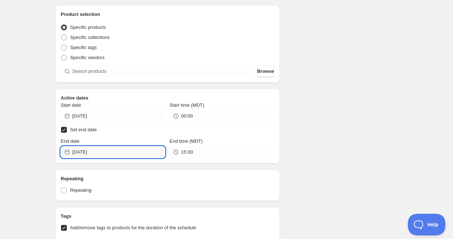
click at [140, 156] on input "[DATE]" at bounding box center [118, 153] width 93 height 12
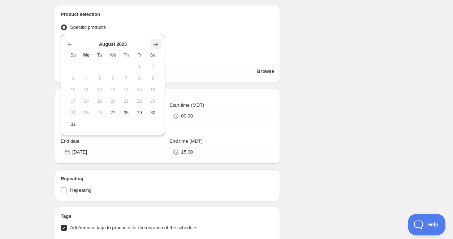
click at [156, 45] on icon "Show next month, September 2025" at bounding box center [155, 44] width 7 height 7
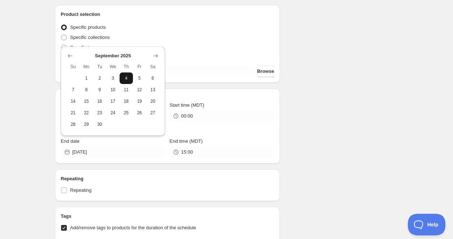
click at [121, 80] on button "4" at bounding box center [126, 79] width 13 height 12
type input "[DATE]"
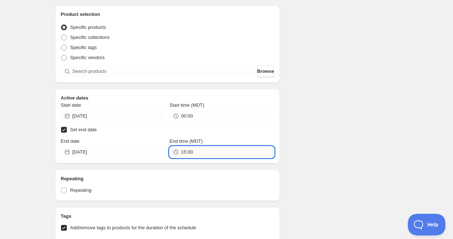
click at [234, 154] on input "15:00" at bounding box center [227, 153] width 93 height 12
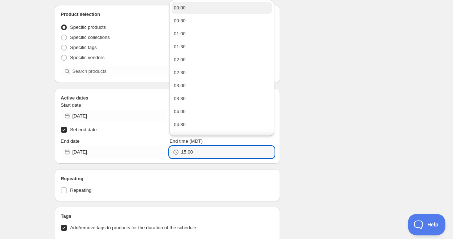
click at [201, 7] on button "00:00" at bounding box center [222, 8] width 100 height 12
type input "00:00"
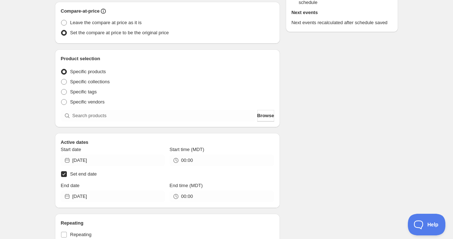
scroll to position [184, 0]
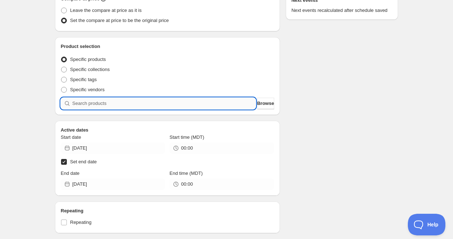
click at [145, 102] on input "search" at bounding box center [163, 104] width 183 height 12
click at [258, 107] on span "Browse" at bounding box center [265, 103] width 17 height 7
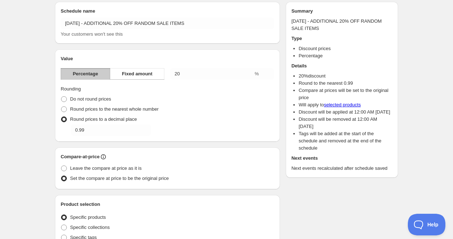
scroll to position [0, 0]
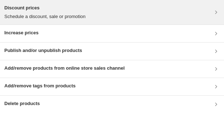
click at [169, 18] on div "Discount prices Schedule a discount, sale or promotion" at bounding box center [111, 12] width 215 height 16
click at [91, 11] on div "Discount prices Schedule a discount, sale or promotion" at bounding box center [111, 12] width 215 height 16
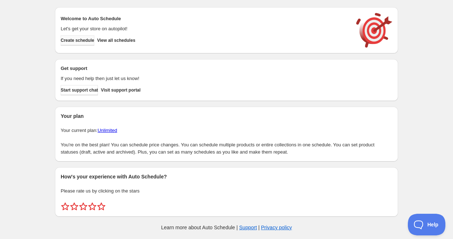
click at [91, 43] on span "Create schedule" at bounding box center [78, 41] width 34 height 6
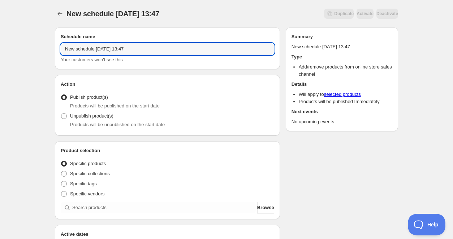
drag, startPoint x: 147, startPoint y: 51, endPoint x: 59, endPoint y: 46, distance: 88.3
click at [59, 46] on div "Schedule name New schedule [DATE] 13:47 Your customers won't see this" at bounding box center [167, 48] width 225 height 42
type input "[DATE] Sale 2025 - OFFER TAG"
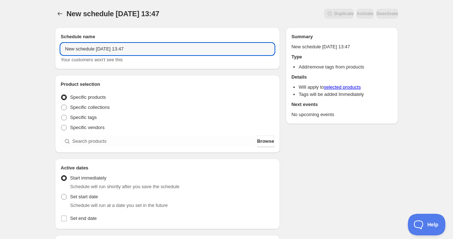
drag, startPoint x: 156, startPoint y: 50, endPoint x: 97, endPoint y: 41, distance: 60.3
click at [98, 41] on div "Schedule name New schedule [DATE] 13:47 Your customers won't see this" at bounding box center [167, 48] width 213 height 30
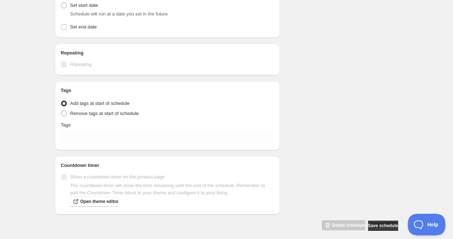
scroll to position [198, 0]
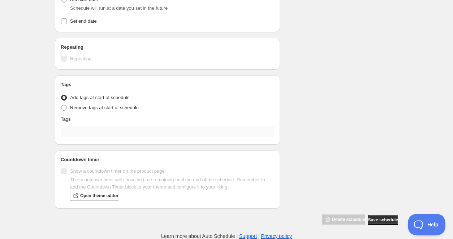
type input "[DATE] Sale - ADD OFFER TAG"
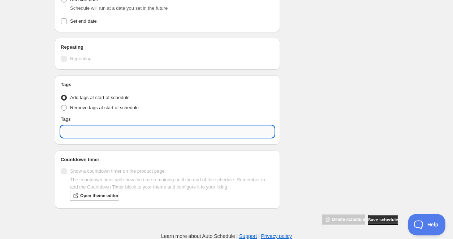
click at [111, 130] on input "text" at bounding box center [167, 132] width 213 height 12
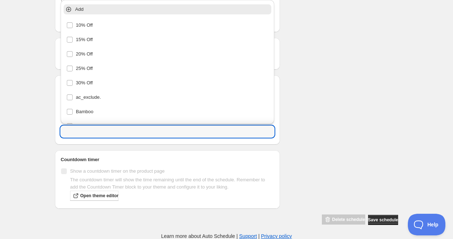
click at [56, 134] on div "Tags Tag type Add tags at start of schedule Remove tags at start of schedule Ta…" at bounding box center [167, 109] width 225 height 69
click at [90, 133] on input "text" at bounding box center [167, 132] width 213 height 12
paste input "Your Price Drops at Checkout — Up to 20% Off"
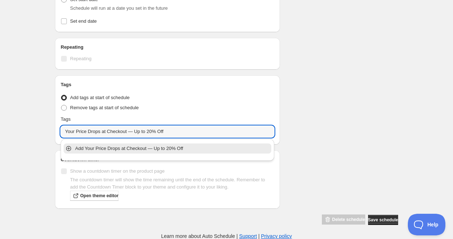
drag, startPoint x: 173, startPoint y: 131, endPoint x: 46, endPoint y: 125, distance: 127.3
click at [46, 125] on div "[DATE] Sale - ADD OFFER TAG. This page is ready [DATE] Sale - ADD OFFER TAG Dup…" at bounding box center [226, 13] width 360 height 423
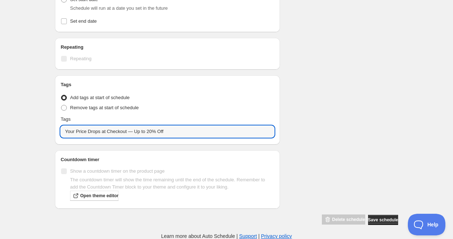
paste input "newMessage:"
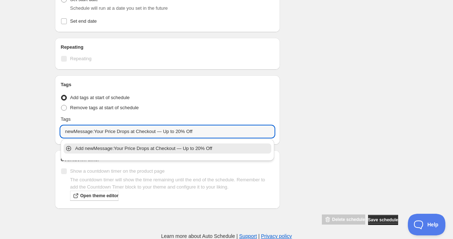
click at [95, 150] on p "Add newMessage:Your Price Drops at Checkout — Up to 20% Off" at bounding box center [172, 148] width 195 height 7
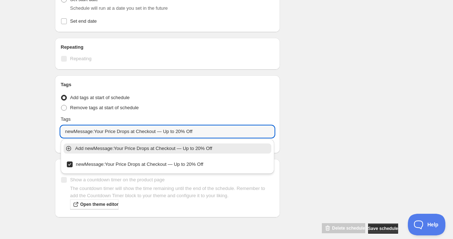
type input "newMessage:Your Price Drops at Checkout — Up to 20% Off"
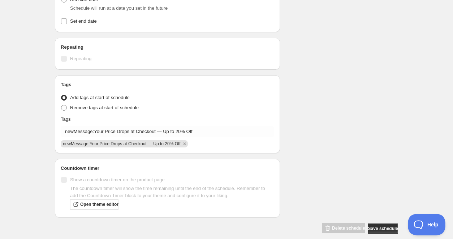
click at [21, 142] on div "[DATE] Sale - ADD OFFER TAG. This page is ready [DATE] Sale - ADD OFFER TAG Dup…" at bounding box center [226, 25] width 453 height 446
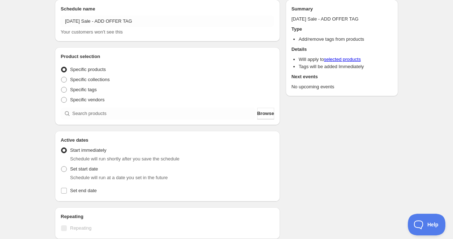
scroll to position [21, 0]
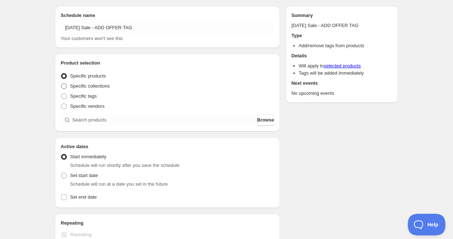
click at [63, 87] on span at bounding box center [64, 86] width 6 height 6
click at [61, 84] on input "Specific collections" at bounding box center [61, 83] width 0 height 0
radio input "true"
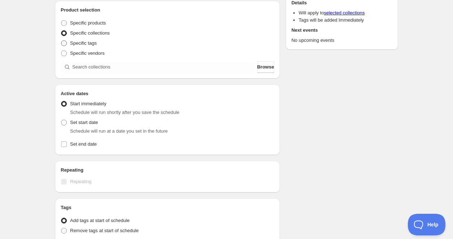
scroll to position [77, 0]
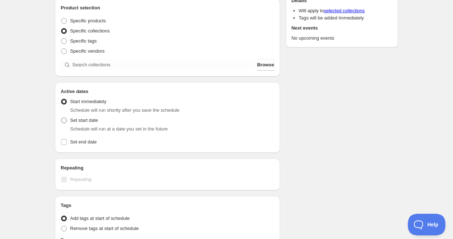
click at [65, 122] on span at bounding box center [64, 121] width 6 height 6
click at [61, 118] on input "Set start date" at bounding box center [61, 118] width 0 height 0
radio input "true"
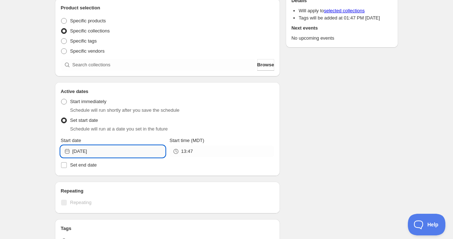
click at [149, 151] on input "[DATE]" at bounding box center [118, 152] width 93 height 12
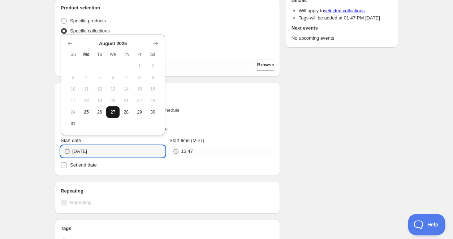
click at [114, 114] on span "27" at bounding box center [113, 112] width 8 height 6
type input "[DATE]"
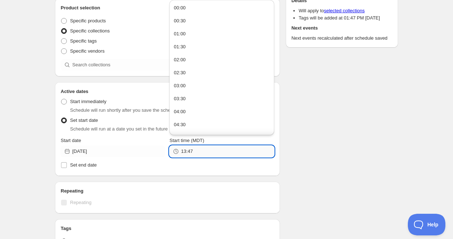
click at [200, 151] on input "13:47" at bounding box center [227, 152] width 93 height 12
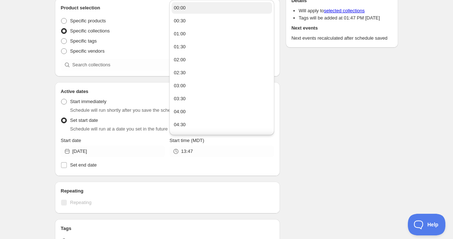
click at [194, 10] on button "00:00" at bounding box center [222, 8] width 100 height 12
type input "00:00"
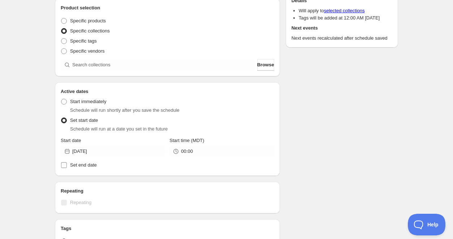
scroll to position [92, 0]
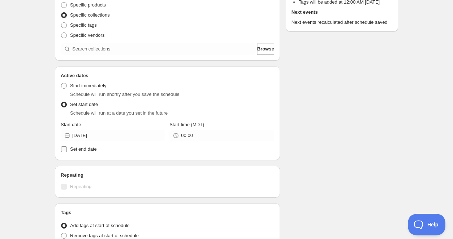
click at [61, 151] on input "Set end date" at bounding box center [64, 150] width 6 height 6
checkbox input "true"
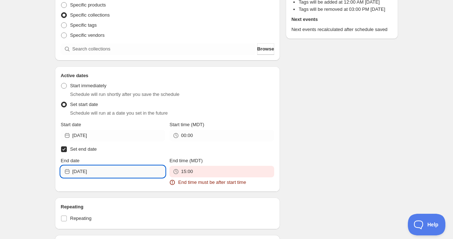
click at [141, 172] on input "[DATE]" at bounding box center [118, 172] width 93 height 12
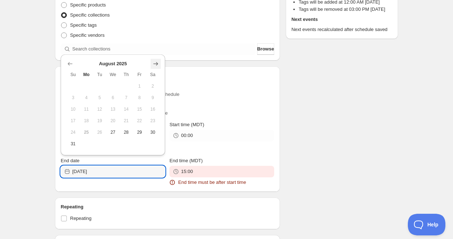
click at [157, 65] on icon "Show next month, September 2025" at bounding box center [156, 64] width 5 height 4
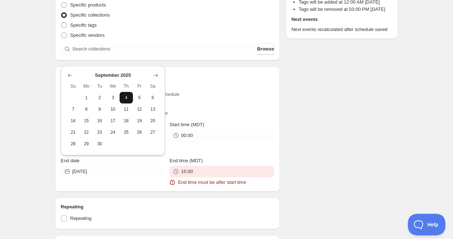
click at [124, 98] on span "4" at bounding box center [126, 98] width 8 height 6
type input "[DATE]"
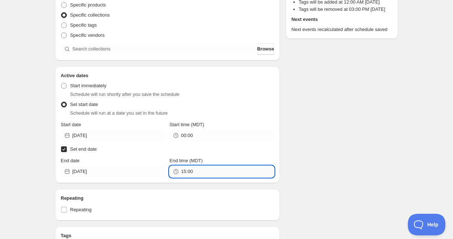
click at [239, 173] on input "15:00" at bounding box center [227, 172] width 93 height 12
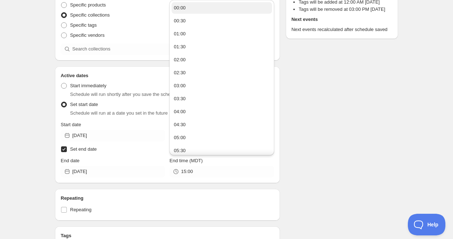
click at [197, 7] on button "00:00" at bounding box center [222, 8] width 100 height 12
type input "00:00"
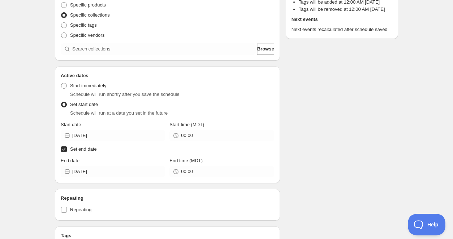
click at [345, 153] on div "Schedule name [DATE] Sale - ADD OFFER TAG Your customers won't see this Product…" at bounding box center [223, 157] width 349 height 457
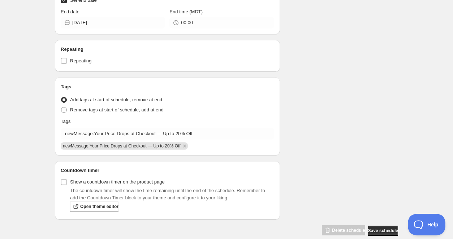
scroll to position [241, 0]
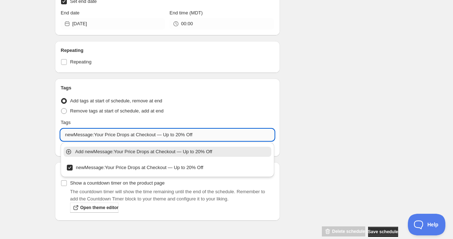
drag, startPoint x: 204, startPoint y: 135, endPoint x: 157, endPoint y: 129, distance: 47.8
click at [157, 129] on input "newMessage:Your Price Drops at Checkout — Up to 20% Off" at bounding box center [167, 135] width 213 height 12
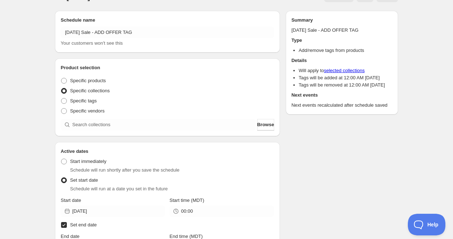
scroll to position [34, 0]
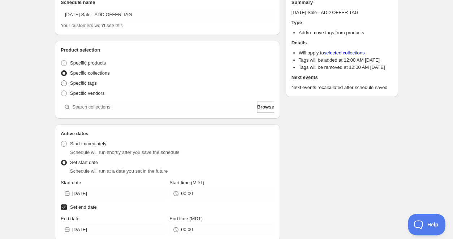
click at [64, 84] on span at bounding box center [64, 84] width 6 height 6
click at [61, 81] on input "Specific tags" at bounding box center [61, 81] width 0 height 0
radio input "true"
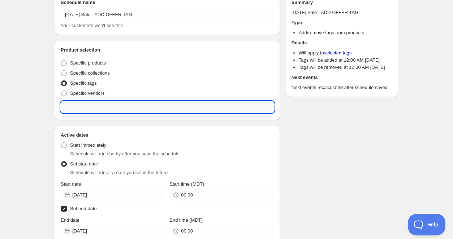
click at [99, 111] on input "text" at bounding box center [167, 108] width 213 height 12
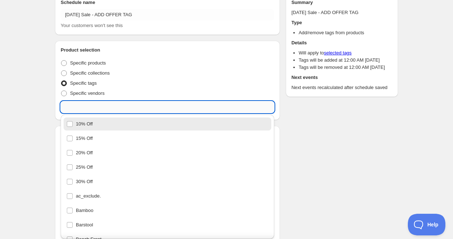
paste input "[DATE] SALE ALL PRODUCTS"
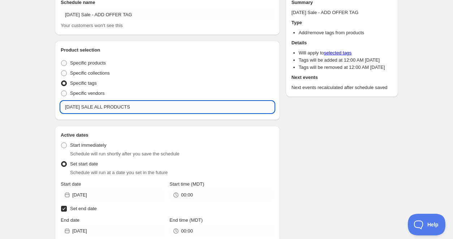
drag, startPoint x: 144, startPoint y: 109, endPoint x: 79, endPoint y: 105, distance: 65.9
click at [79, 105] on input "[DATE] SALE ALL PRODUCTS" at bounding box center [167, 108] width 213 height 12
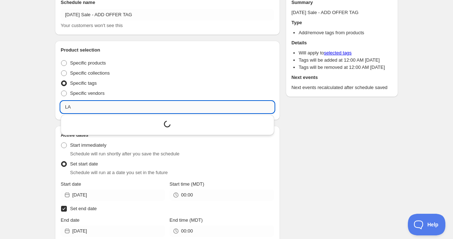
type input "L"
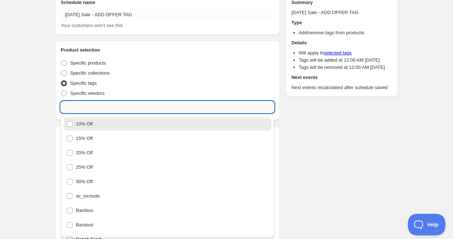
paste input "[DATE] SALE ALL PRODUCTS"
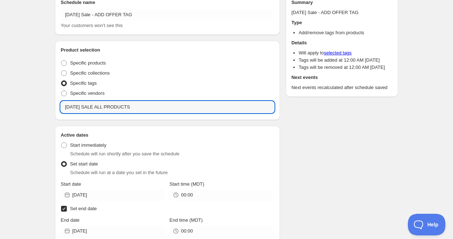
type input "[DATE] SALE ALL PRODUCTS"
click at [43, 113] on div "[DATE] Sale - ADD OFFER TAG. This page is ready [DATE] Sale - ADD OFFER TAG Dup…" at bounding box center [226, 213] width 453 height 494
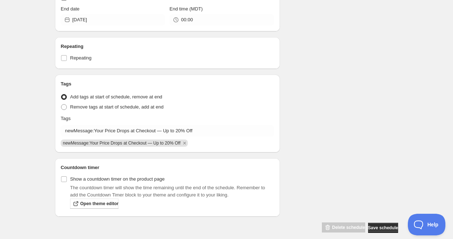
scroll to position [304, 0]
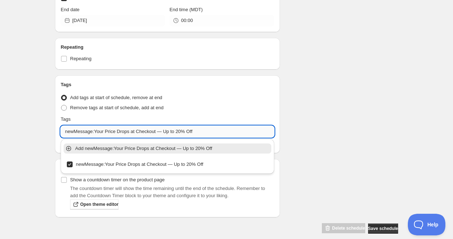
click at [227, 132] on input "newMessage:Your Price Drops at Checkout — Up to 20% Off" at bounding box center [167, 132] width 213 height 12
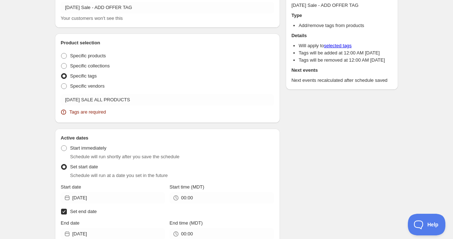
scroll to position [86, 0]
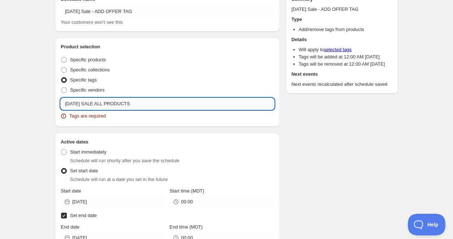
click at [170, 100] on input "[DATE] SALE ALL PRODUCTS" at bounding box center [167, 104] width 213 height 12
drag, startPoint x: 170, startPoint y: 101, endPoint x: 65, endPoint y: 100, distance: 104.4
click at [65, 100] on input "[DATE] SALE ALL PRODUCTS" at bounding box center [167, 104] width 213 height 12
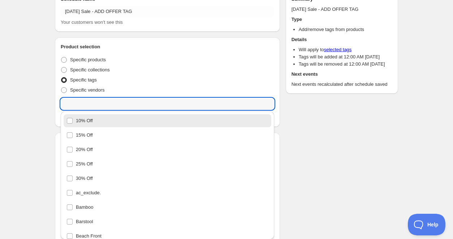
click at [141, 122] on div "10% Off" at bounding box center [167, 121] width 202 height 10
type input "10% Off"
checkbox input "true"
type input "10% Off"
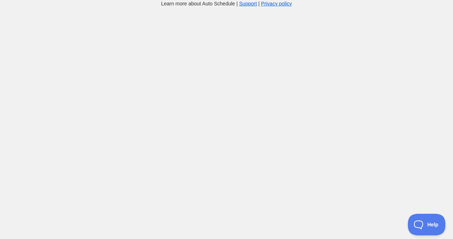
scroll to position [38, 0]
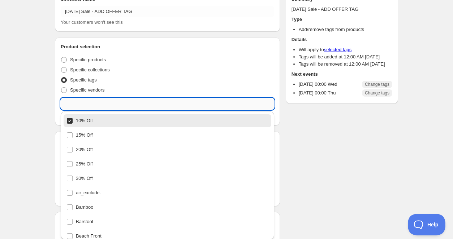
click at [102, 106] on input "text" at bounding box center [167, 104] width 213 height 12
paste input "[DATE] SALE ALL PRODUCTS"
type input "[DATE] SALE ALL PRODUCTS"
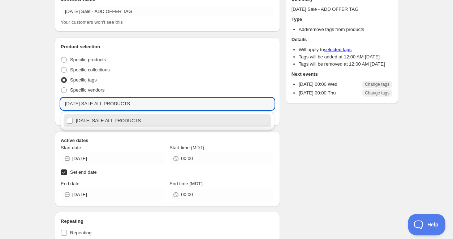
click at [103, 117] on div "[DATE] SALE ALL PRODUCTS" at bounding box center [167, 121] width 202 height 10
checkbox input "true"
type input "[DATE] SALE ALL PRODUCTS"
click at [53, 115] on div "Schedule name [DATE] Sale - ADD OFFER TAG Your customers won't see this Product…" at bounding box center [223, 196] width 349 height 425
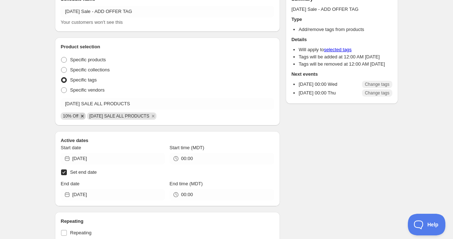
click at [83, 116] on icon "Remove 10% Off" at bounding box center [82, 116] width 3 height 3
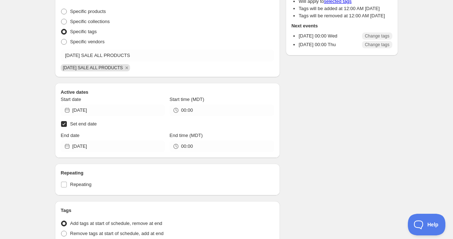
scroll to position [0, 0]
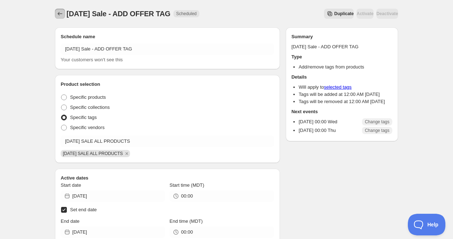
click at [57, 13] on icon "Schedules" at bounding box center [59, 13] width 7 height 7
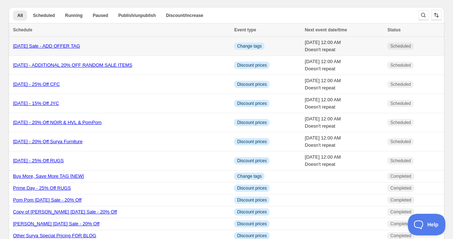
click at [64, 45] on link "[DATE] Sale - ADD OFFER TAG" at bounding box center [46, 45] width 67 height 5
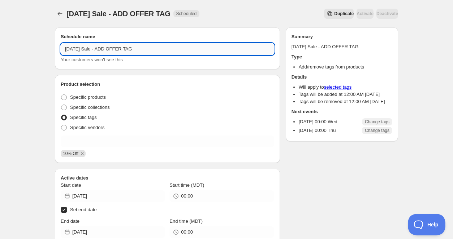
click at [98, 51] on input "[DATE] Sale - ADD OFFER TAG" at bounding box center [167, 49] width 213 height 12
type input "[DATE] - ADD OFFER TAG"
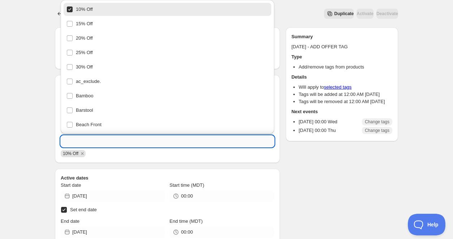
click at [87, 140] on input "text" at bounding box center [167, 142] width 213 height 12
paste input "[DATE] SALE ALL PRODUCTS"
type input "[DATE] SALE ALL PRODUCTS"
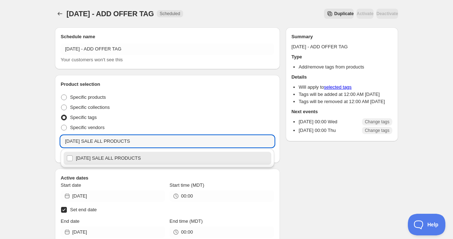
click at [103, 157] on div "[DATE] SALE ALL PRODUCTS" at bounding box center [167, 159] width 202 height 10
checkbox input "true"
type input "[DATE] SALE ALL PRODUCTS"
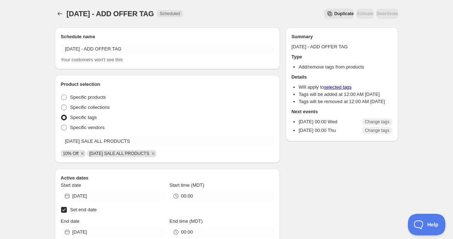
click at [55, 154] on div "Schedule name [DATE] - ADD OFFER TAG Your customers won't see this Product sele…" at bounding box center [223, 234] width 349 height 425
click at [81, 155] on icon "Remove 10% Off" at bounding box center [82, 154] width 7 height 7
click at [61, 16] on icon "Schedules" at bounding box center [59, 13] width 7 height 7
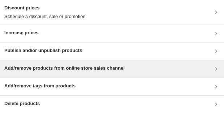
click at [176, 66] on div "Add/remove products from online store sales channel" at bounding box center [111, 69] width 215 height 9
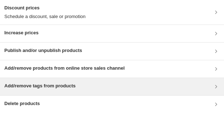
click at [102, 85] on div "Add/remove tags from products" at bounding box center [111, 86] width 215 height 9
